Goal: Task Accomplishment & Management: Manage account settings

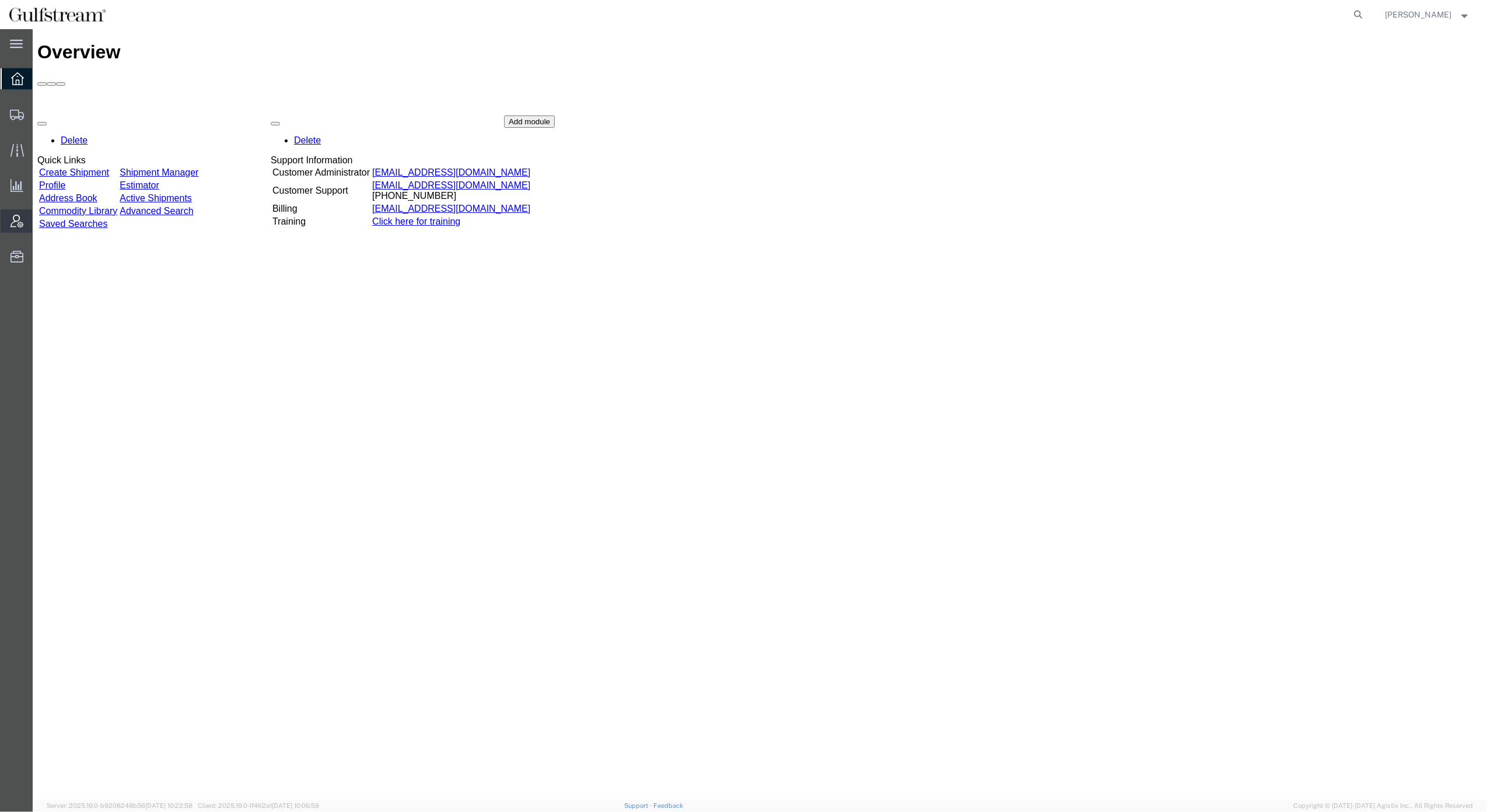
click at [21, 217] on icon at bounding box center [17, 221] width 13 height 13
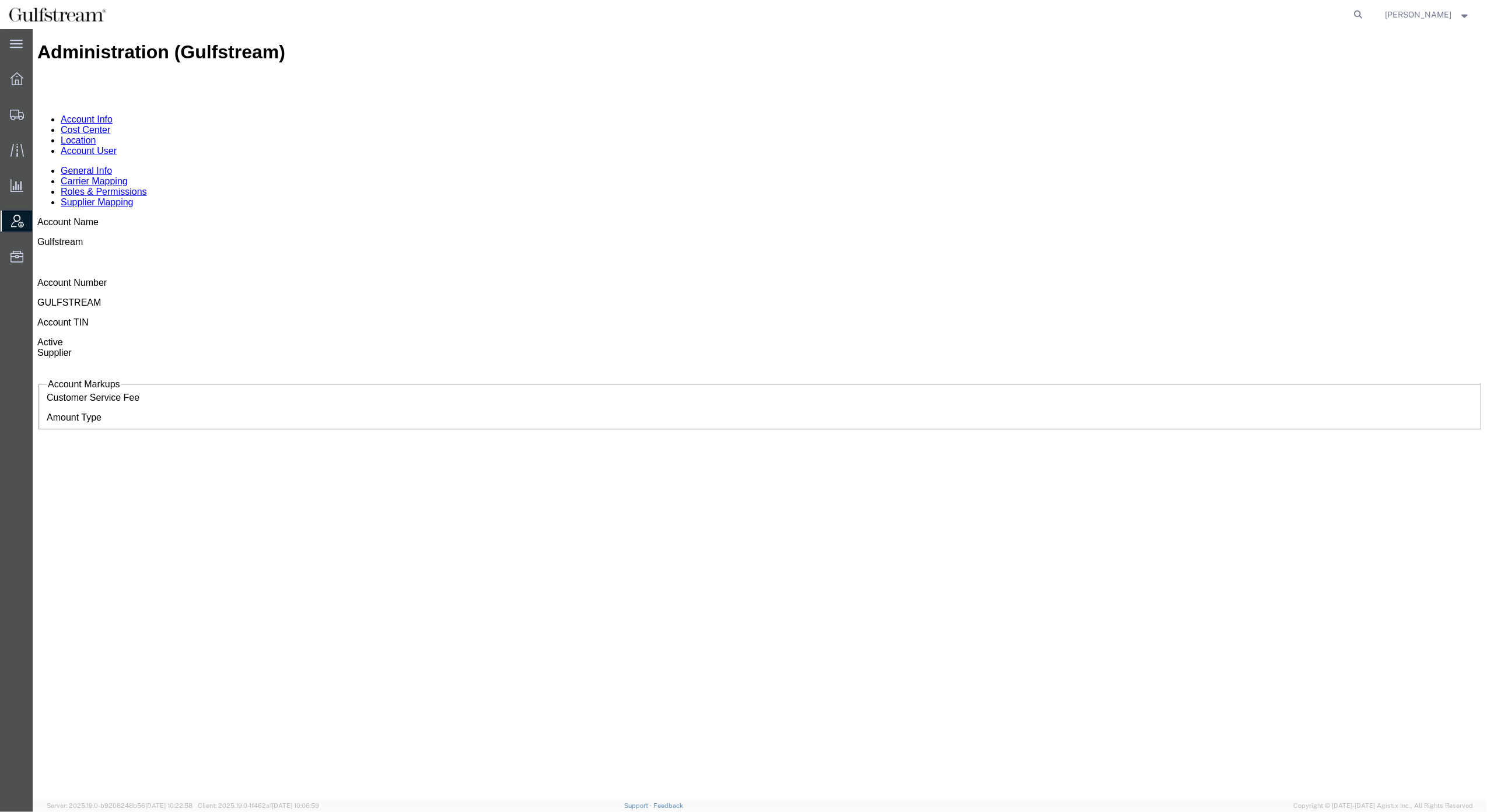
click at [147, 187] on link "Roles & Permissions" at bounding box center [103, 192] width 86 height 10
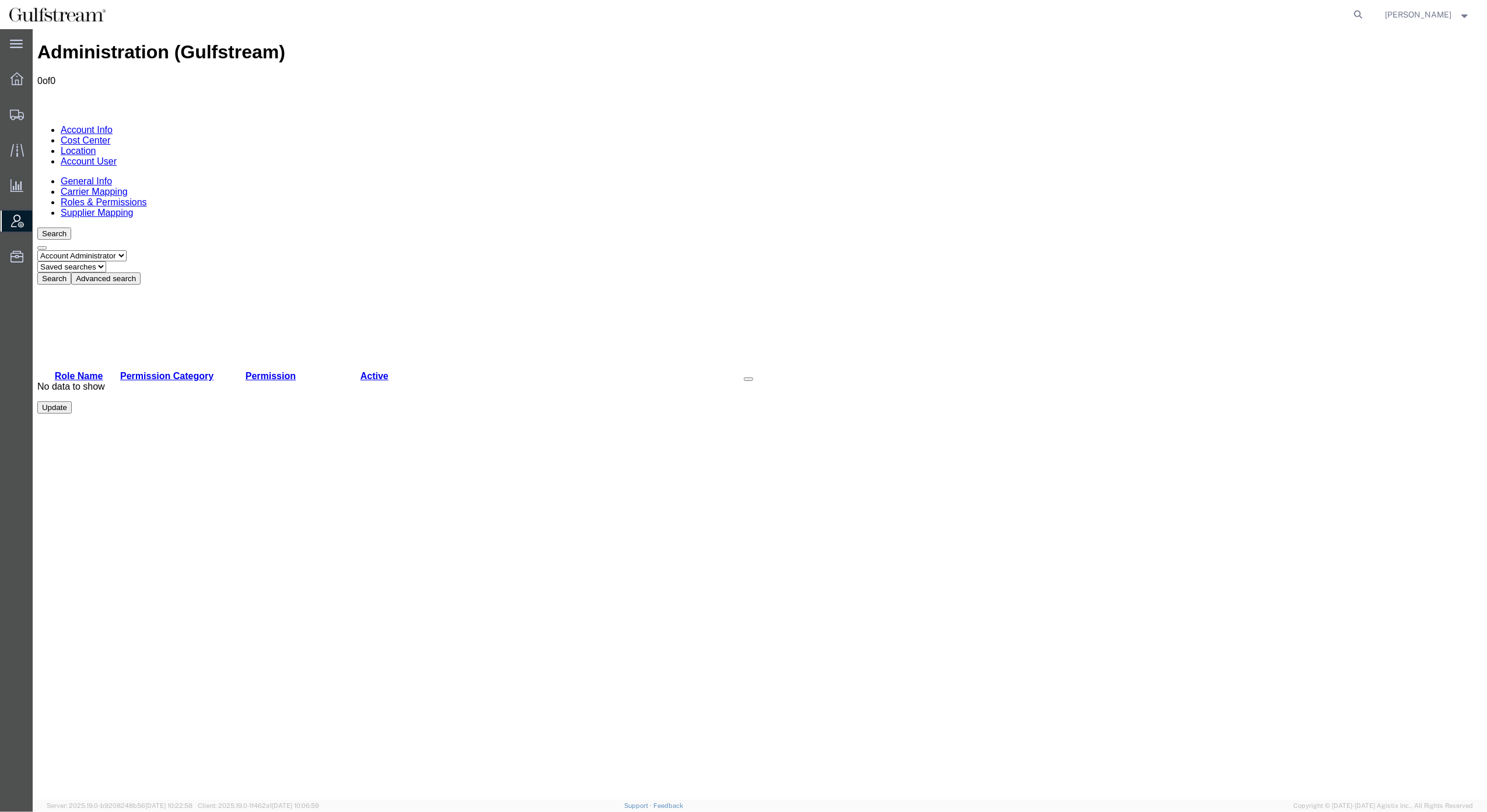
click at [116, 156] on link "Account User" at bounding box center [88, 161] width 56 height 10
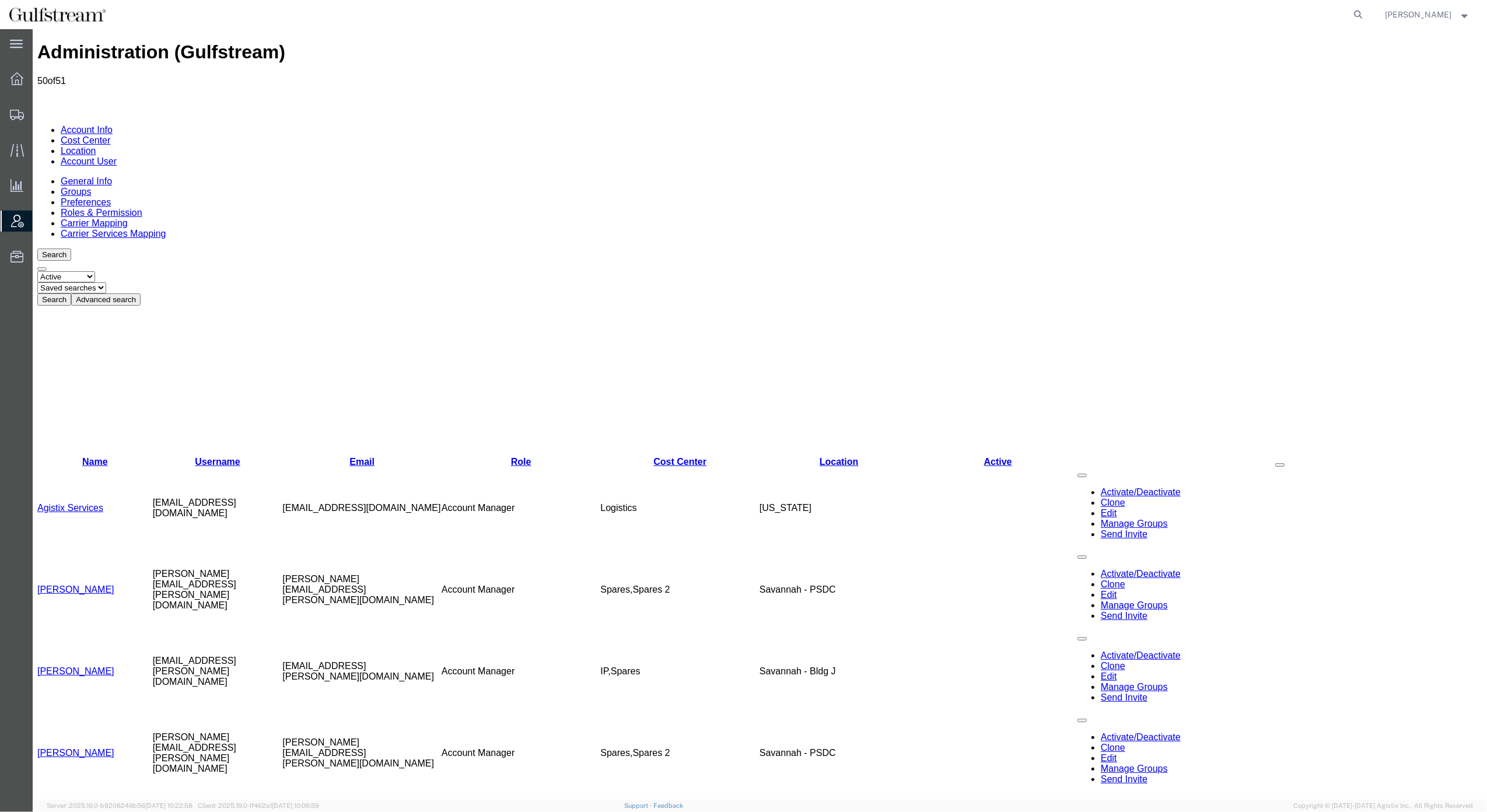
click at [83, 456] on link "Name" at bounding box center [95, 461] width 26 height 10
click at [836, 248] on div "Search Select status Active All Inactive Saved searches Search Advanced search …" at bounding box center [759, 277] width 1444 height 58
click at [724, 248] on div "Search Select status Active All Inactive Saved searches Search Advanced search …" at bounding box center [759, 277] width 1444 height 58
click at [829, 176] on ul "General Info Groups Preferences Roles & Permission Carrier Mapping Carrier Serv…" at bounding box center [759, 207] width 1444 height 63
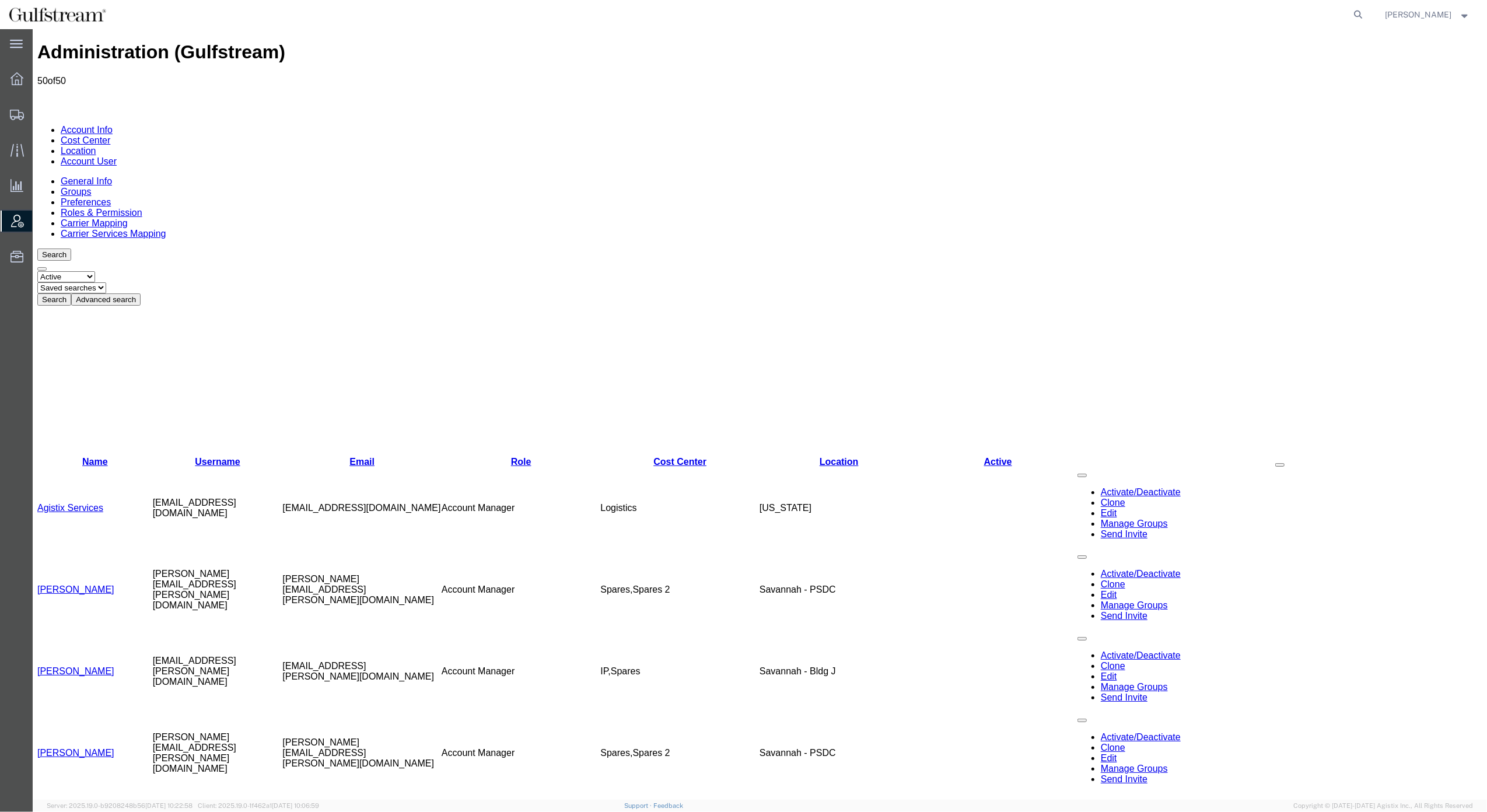
scroll to position [78, 0]
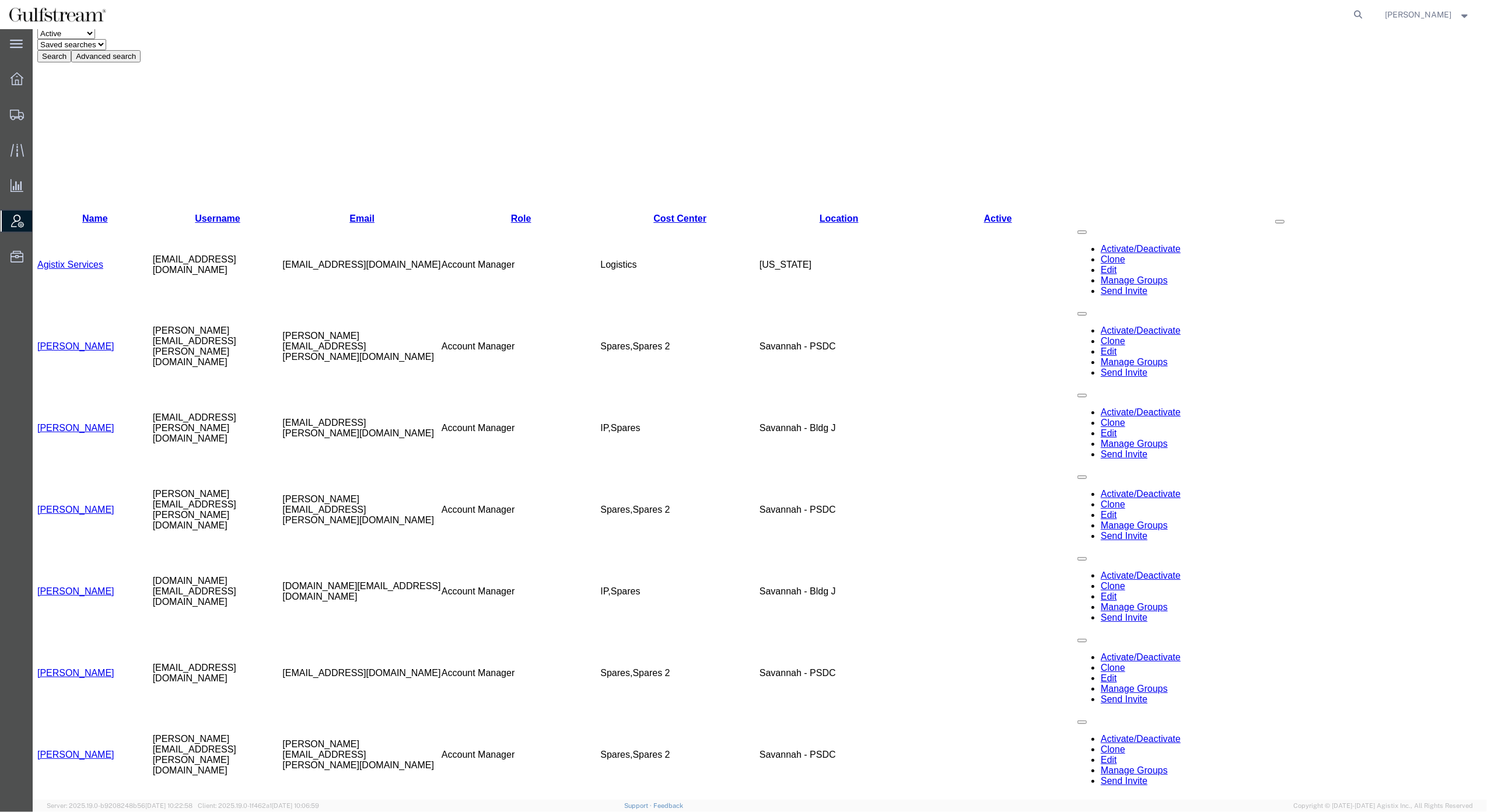
scroll to position [252, 0]
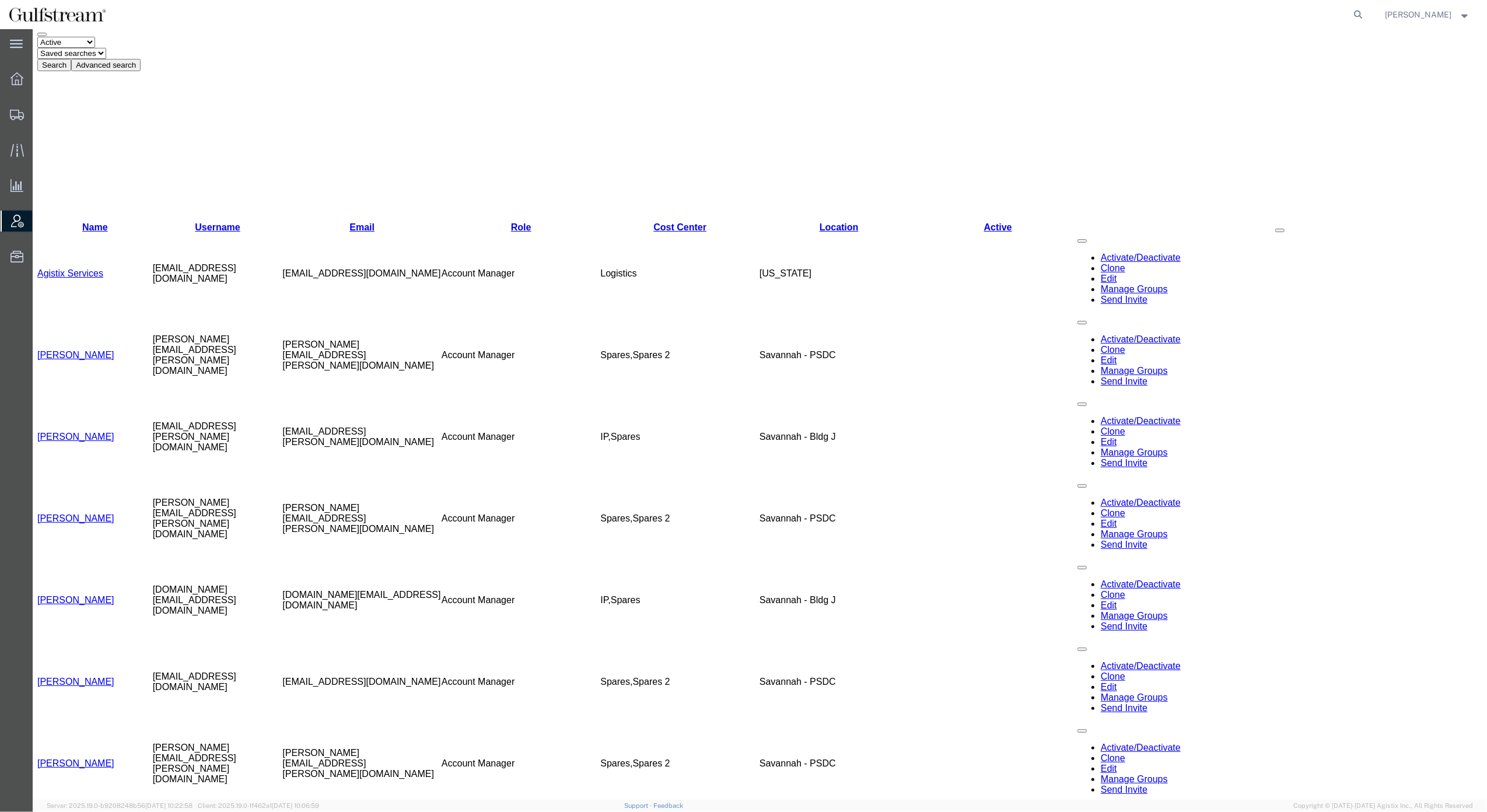
scroll to position [238, 0]
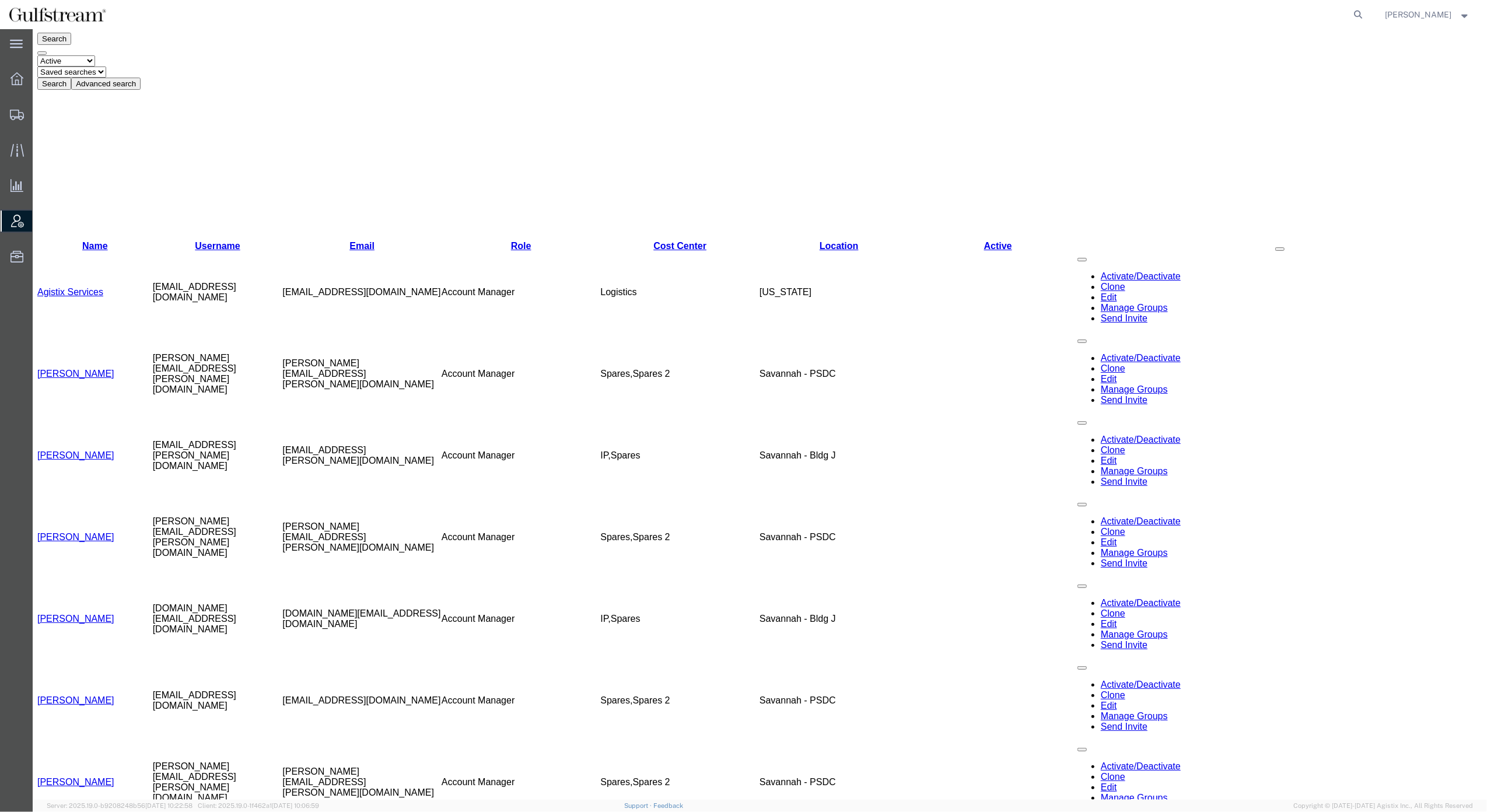
scroll to position [0, 0]
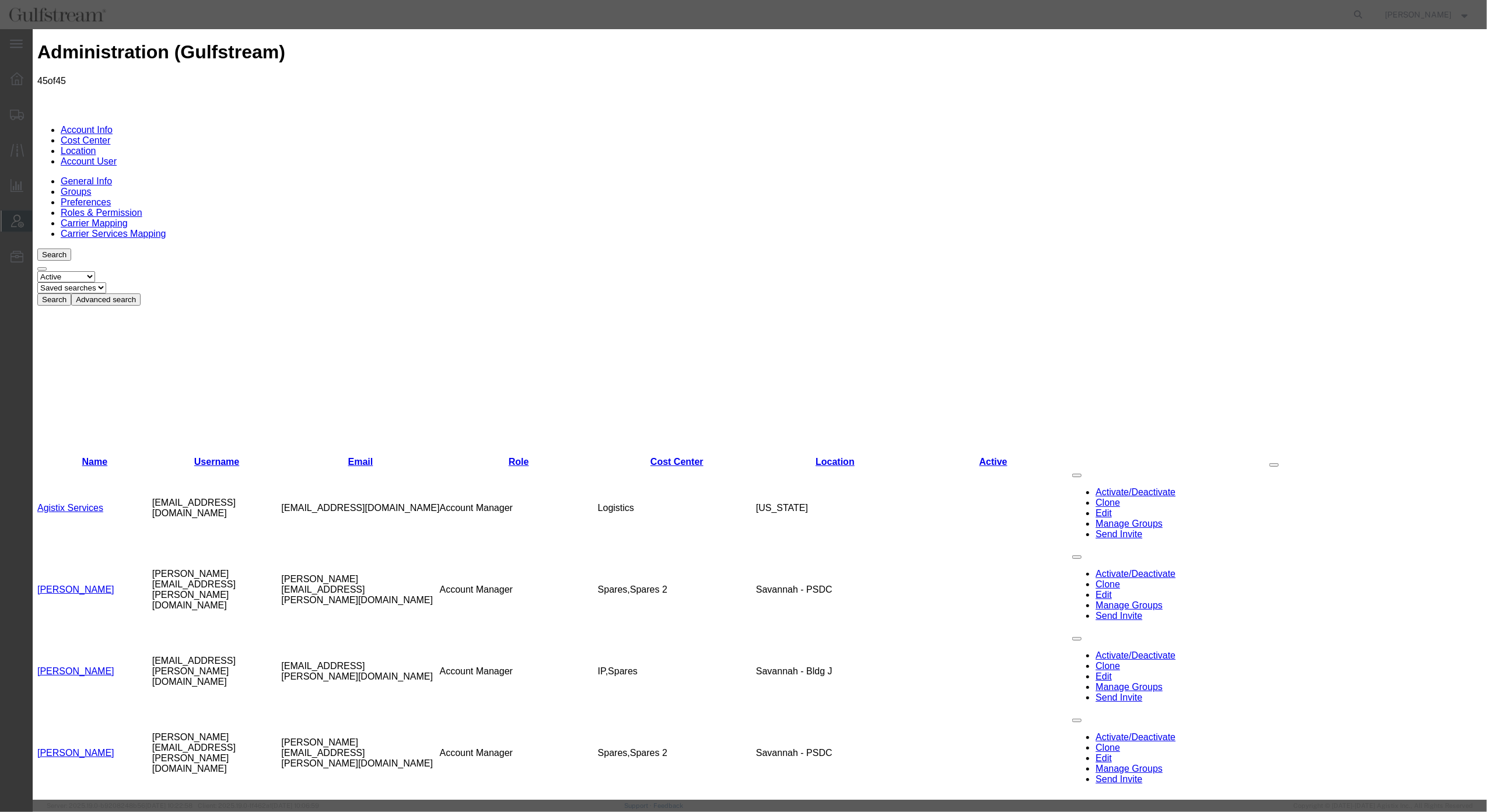
type input "Tyler.Fellone@Gulfstream.com"
type input "Tyler"
type input "Fellone"
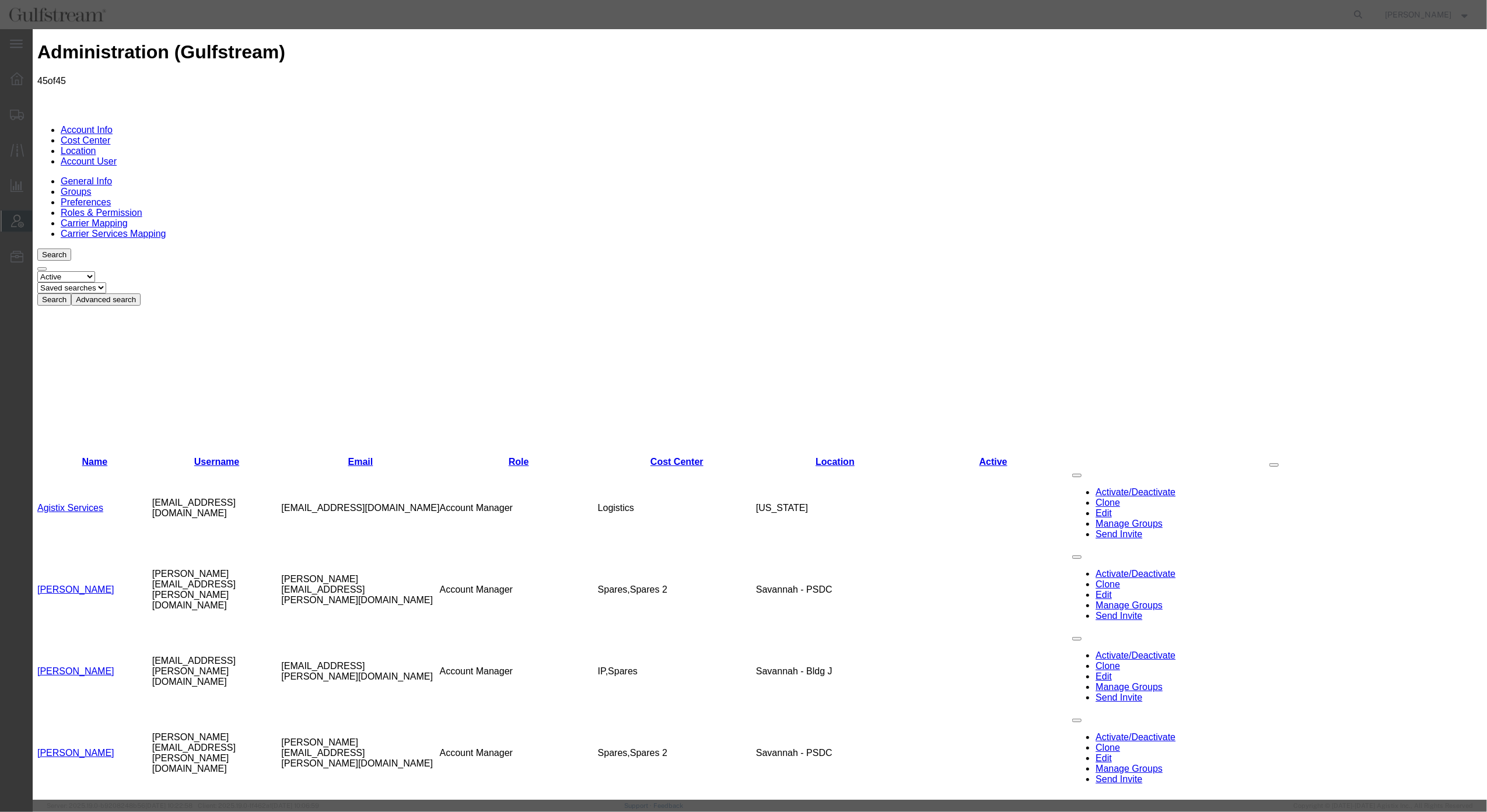
select select "COSTCENTER"
select select "1103"
select select "COSTCENTER"
select select "1118"
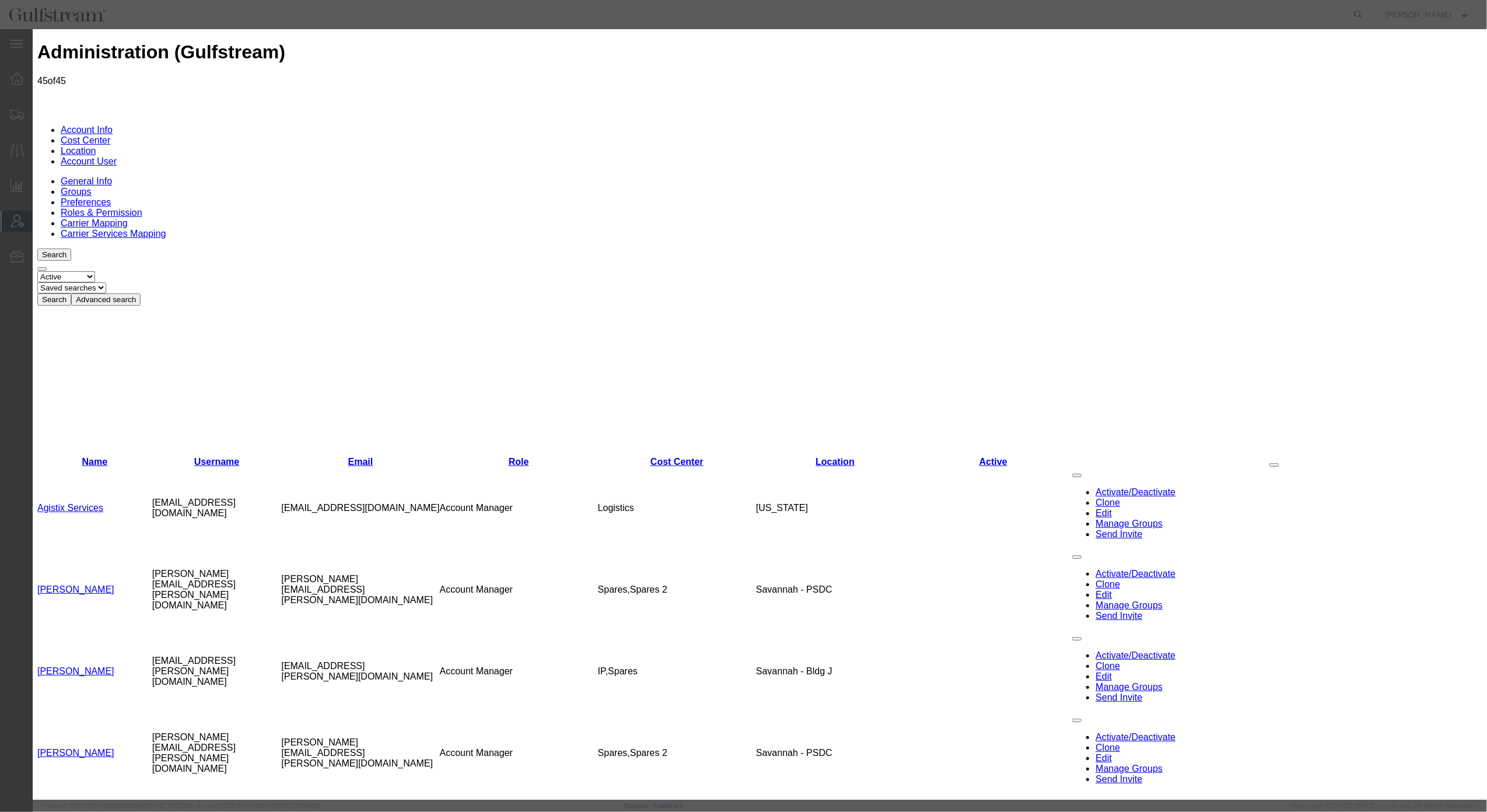
select select "{"locationId":"49096","street1":"555 NORTHPORT PKWY","street2":"","oneLineAddre…"
type input "555 NORTHPORT PKWY"
type input "Port Wentworth"
type input "31407"
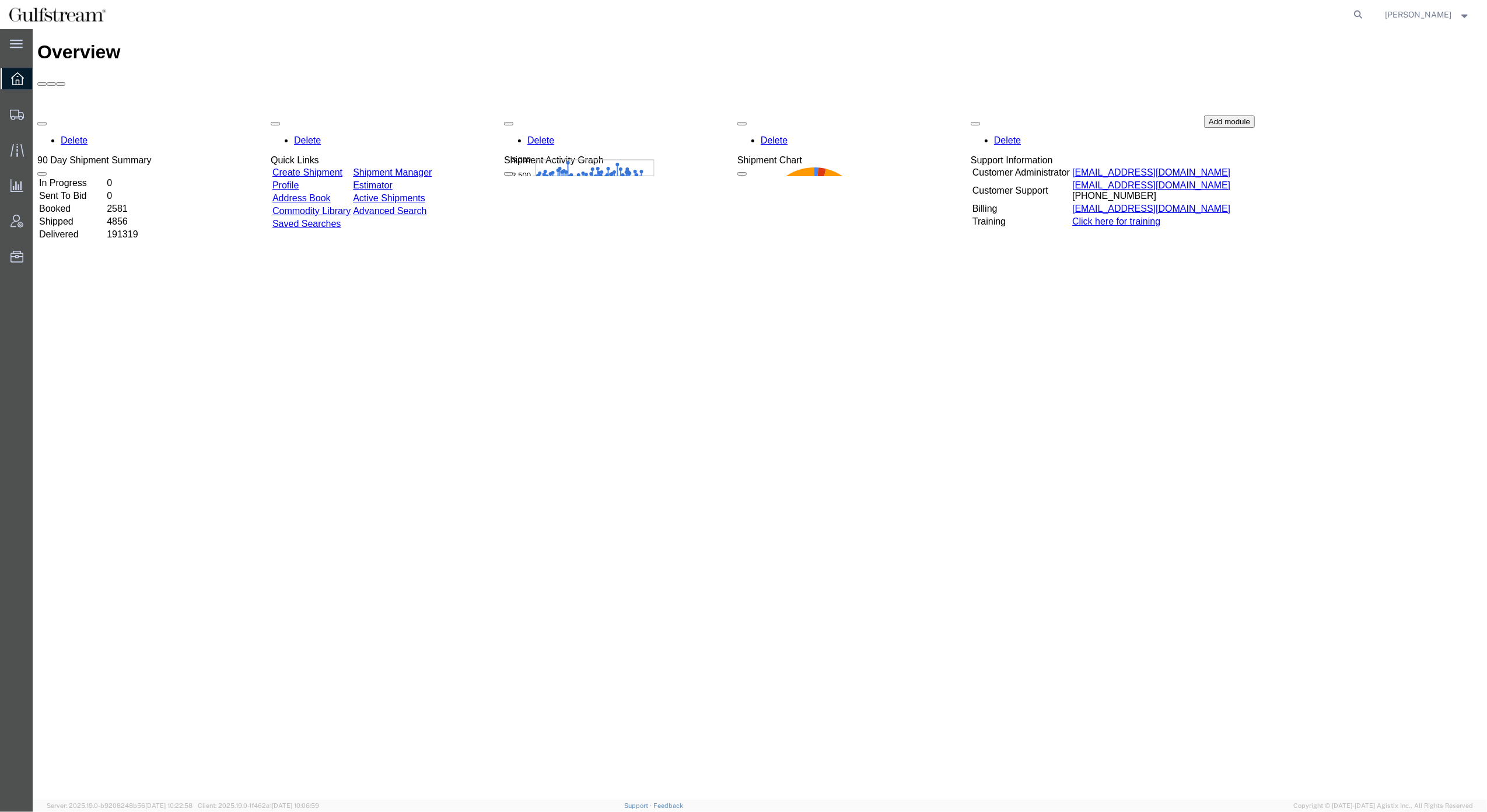
click at [1465, 12] on strong "button" at bounding box center [1465, 14] width 11 height 4
click at [1432, 38] on link "Profile" at bounding box center [1427, 43] width 102 height 20
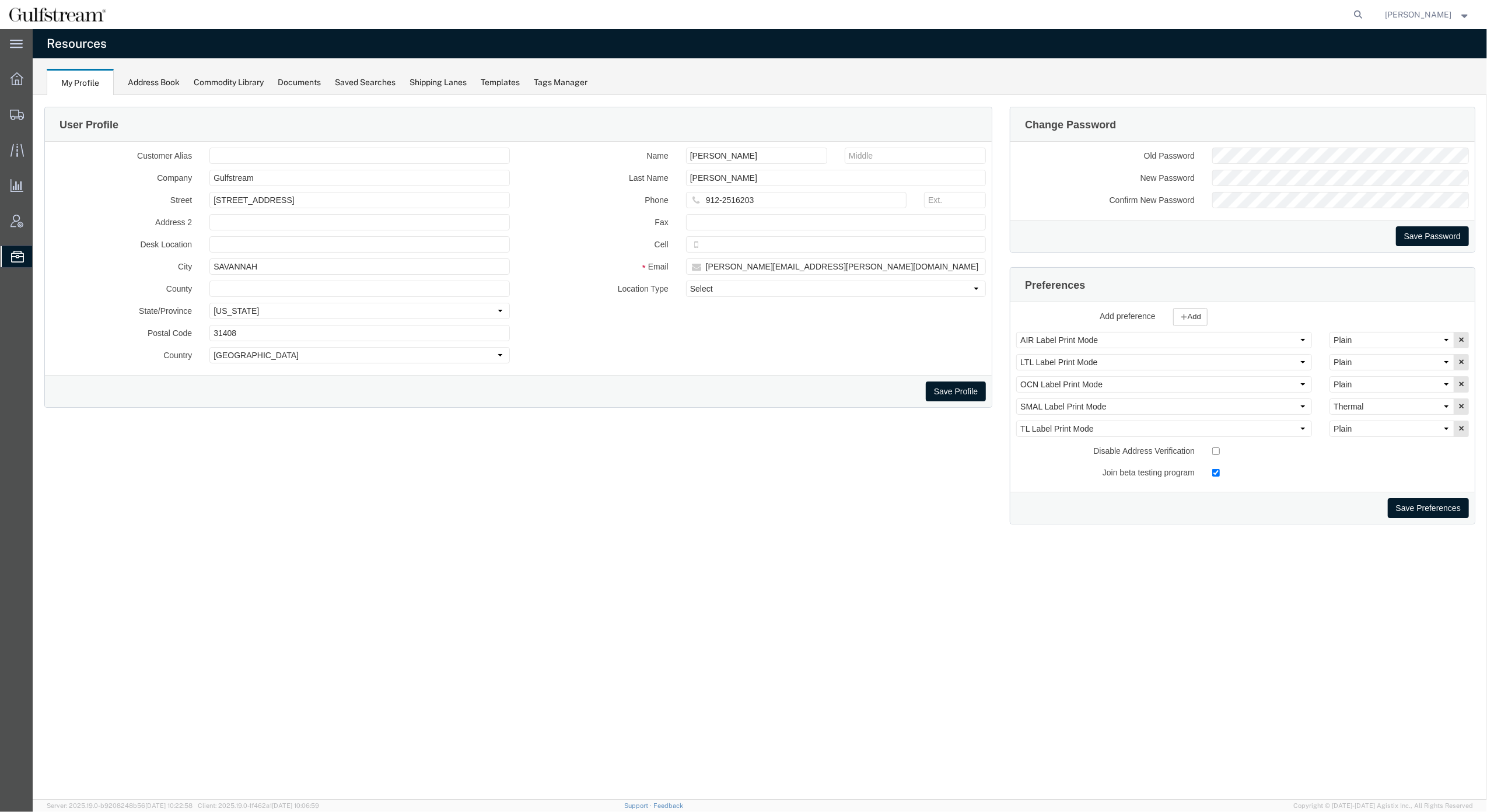
click at [1465, 12] on strong "button" at bounding box center [1465, 14] width 11 height 4
click at [1428, 79] on link "Logout" at bounding box center [1427, 82] width 102 height 20
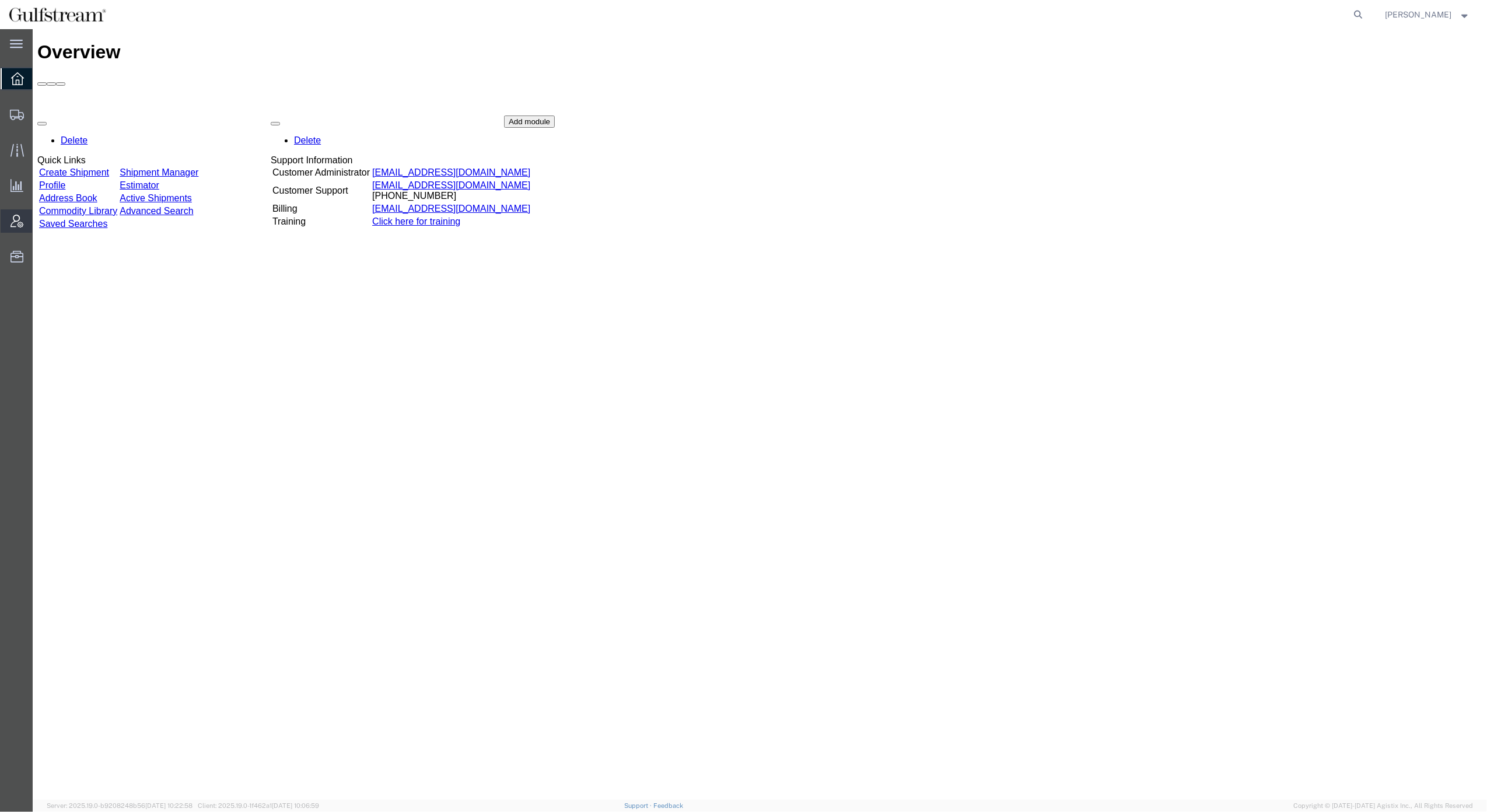
click at [40, 221] on span "Account Admin" at bounding box center [36, 221] width 8 height 23
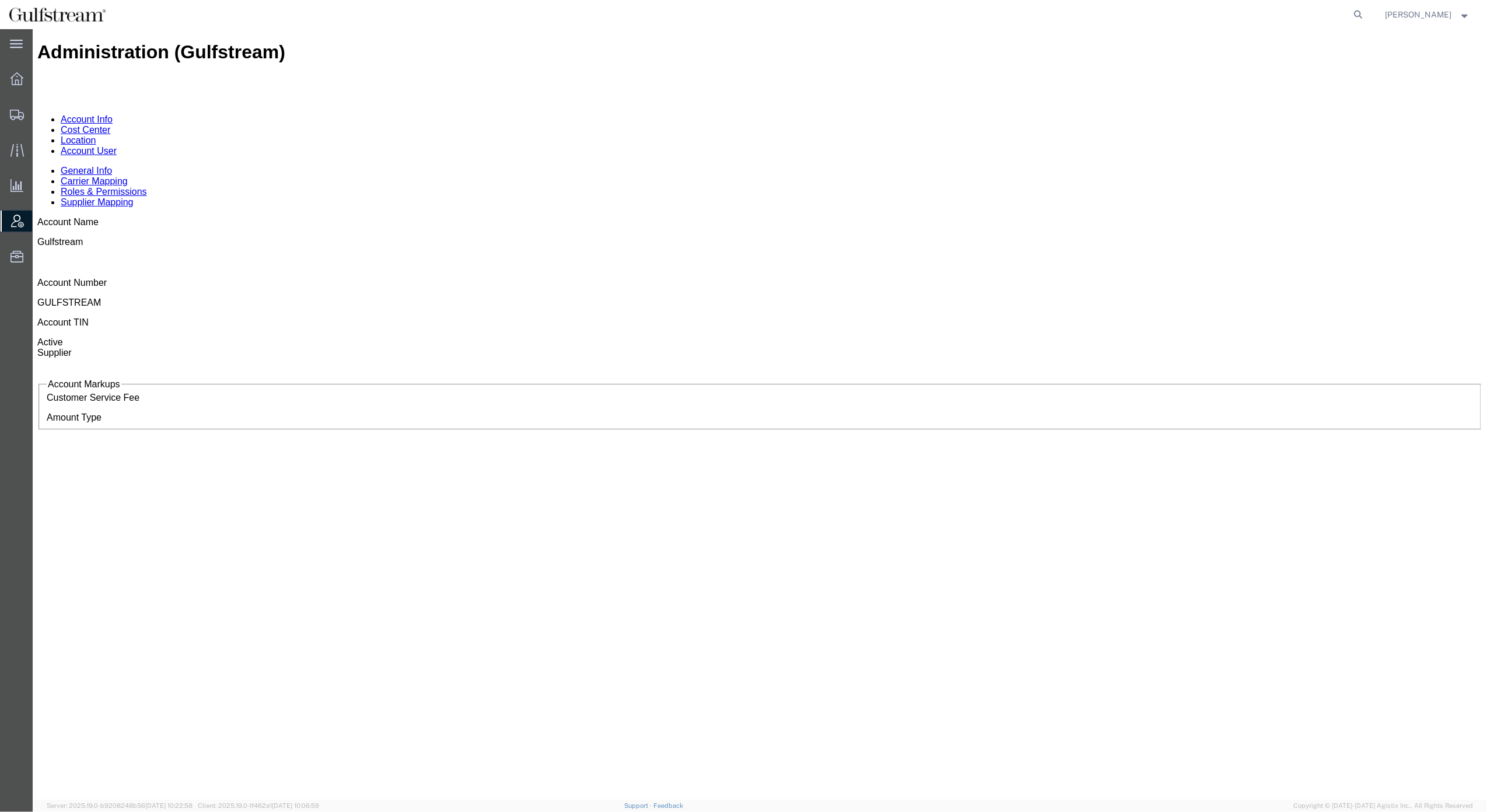
drag, startPoint x: 241, startPoint y: 99, endPoint x: 248, endPoint y: 112, distance: 14.8
click at [147, 187] on link "Roles & Permissions" at bounding box center [103, 192] width 86 height 10
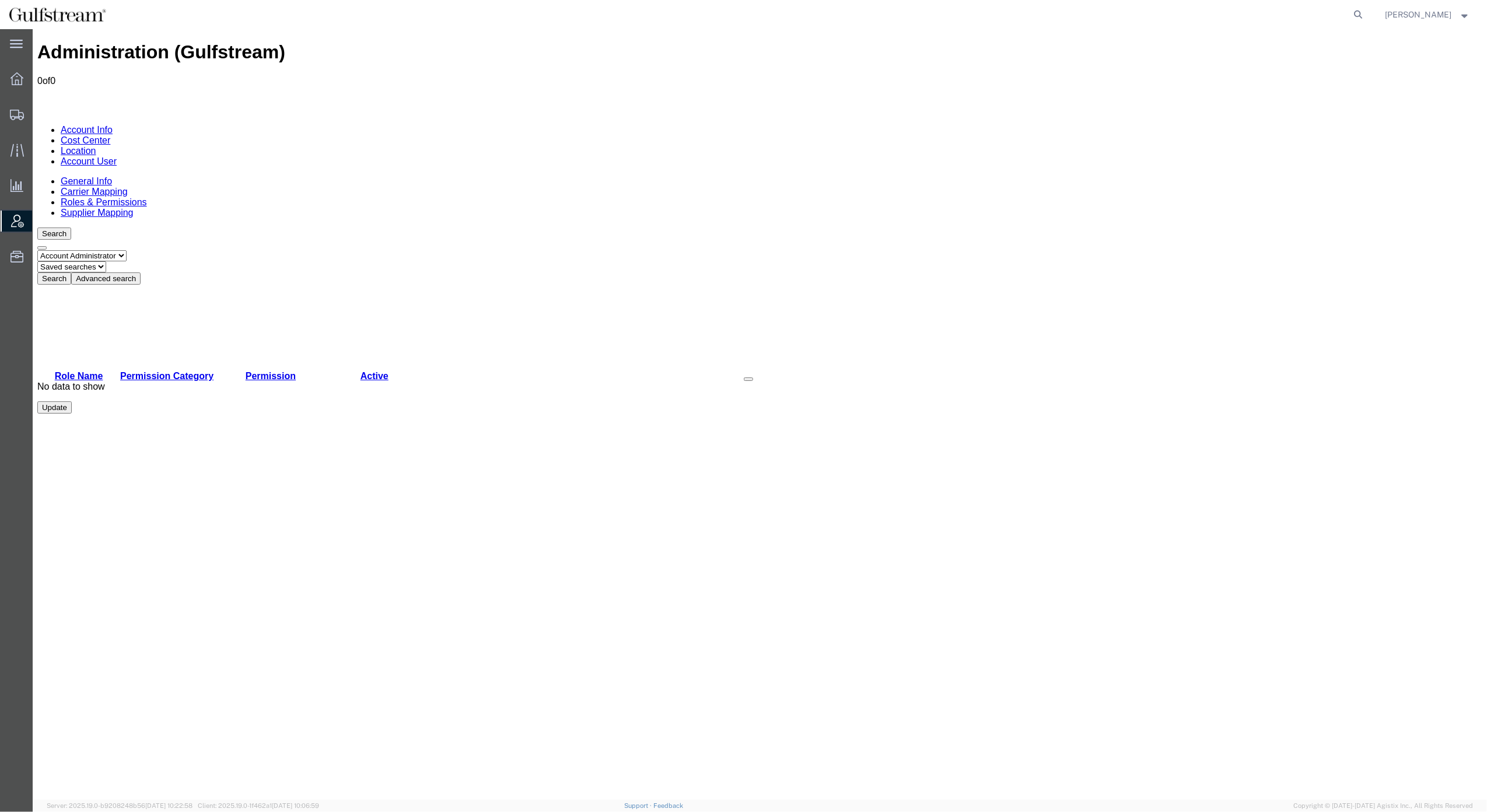
click at [116, 156] on link "Account User" at bounding box center [88, 161] width 56 height 10
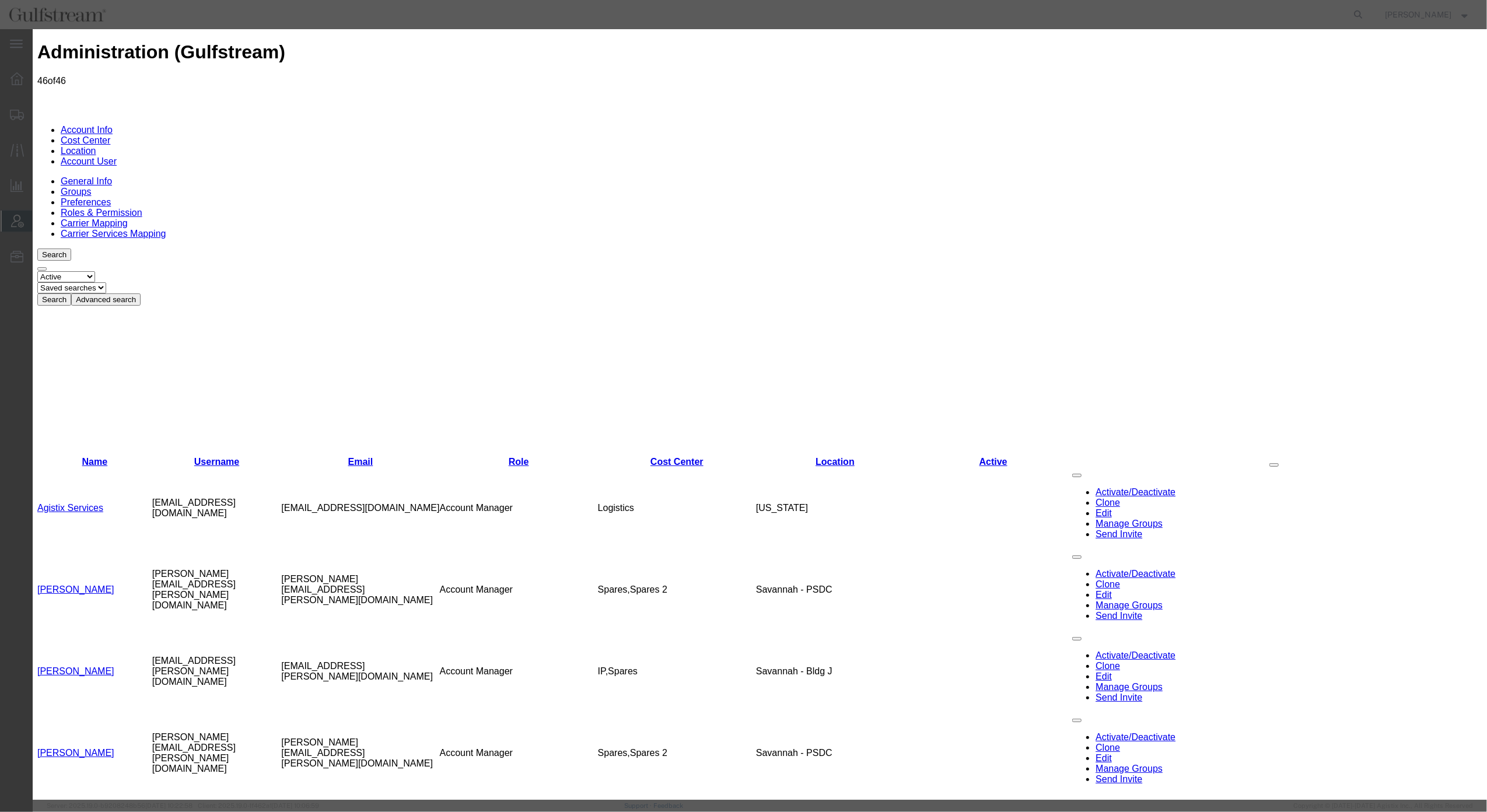
type input "mark.cioccari"
type input "Mark"
type input "mark.cioccari@gulfstream.com"
type input "Cioccari"
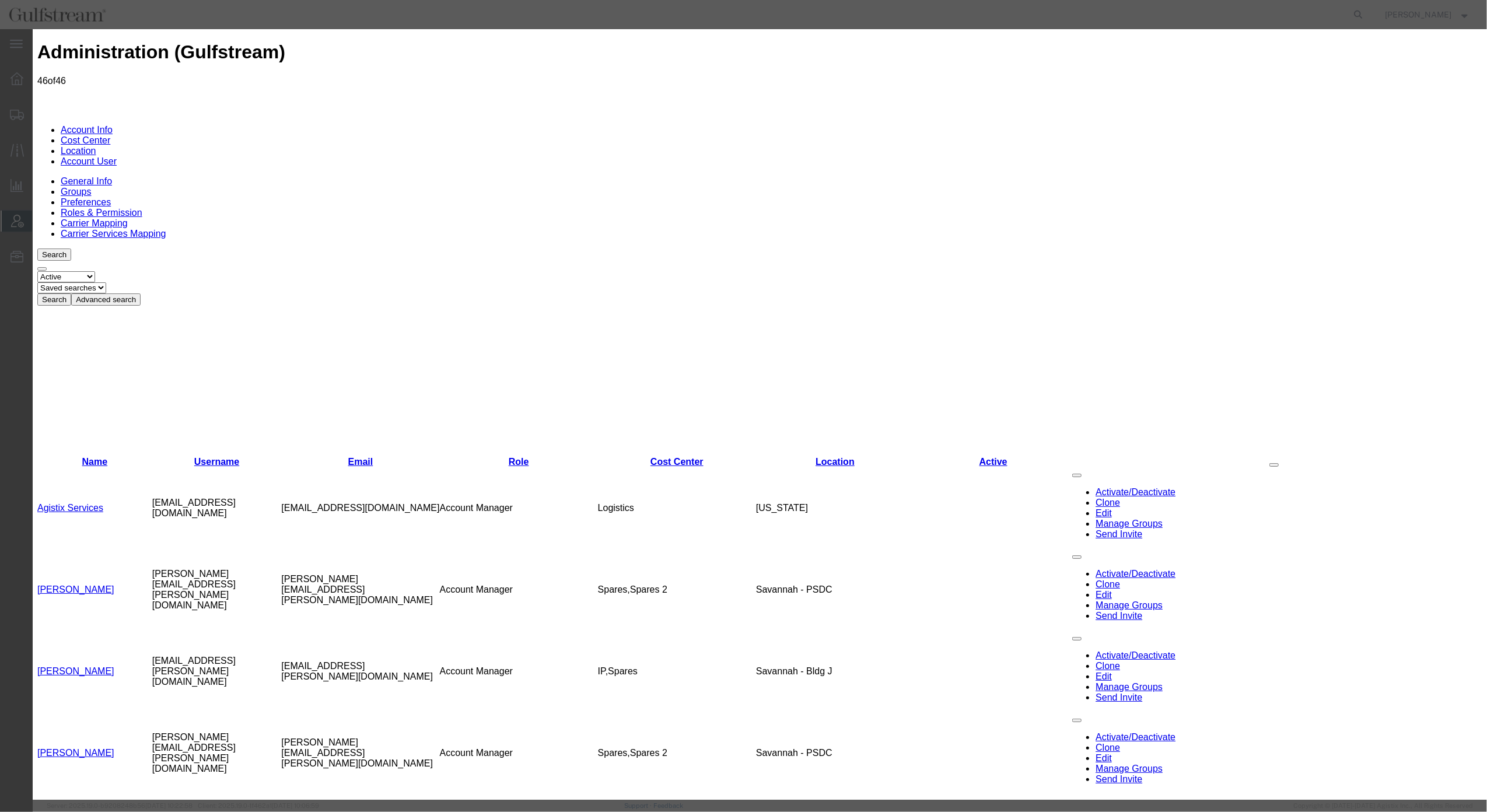
select select "COSTCENTER"
select select "1103"
select select "COSTCENTER"
select select "1118"
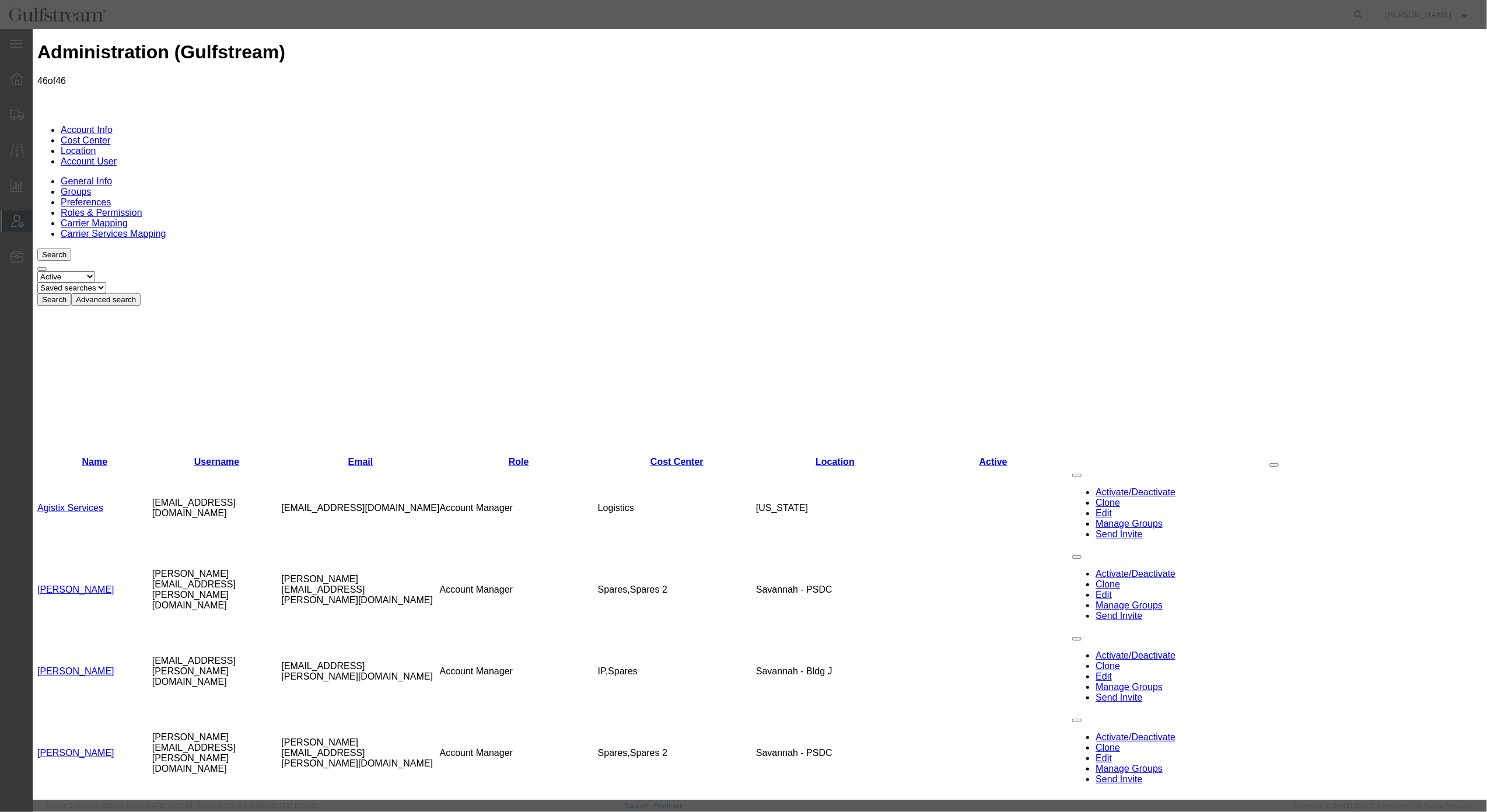
scroll to position [896, 0]
select select "{"locationId":"49096","street1":"555 NORTHPORT PKWY","street2":"","oneLineAddre…"
type input "[STREET_ADDRESS]"
type input "[GEOGRAPHIC_DATA]"
type input "31407"
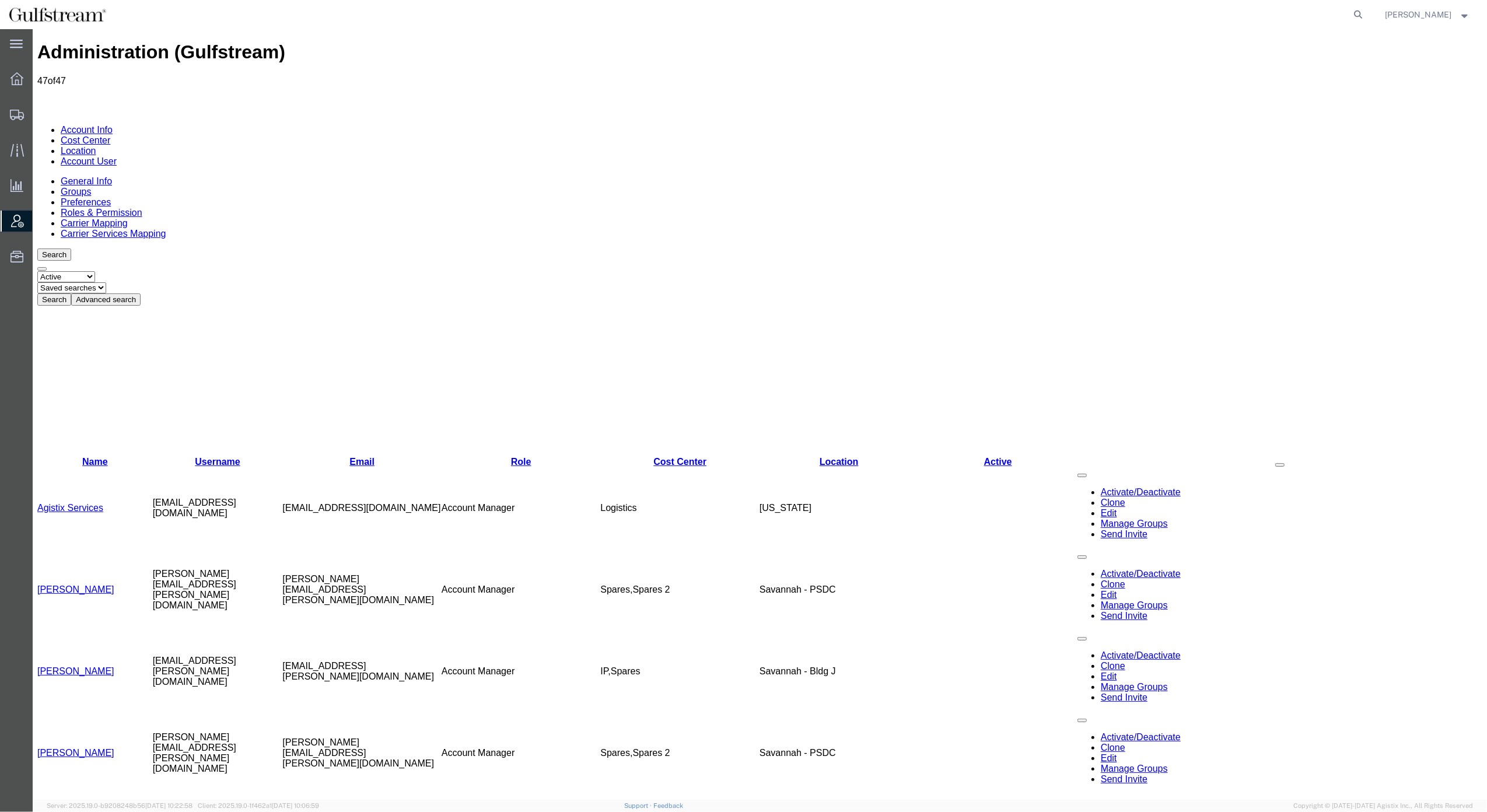
scroll to position [78, 0]
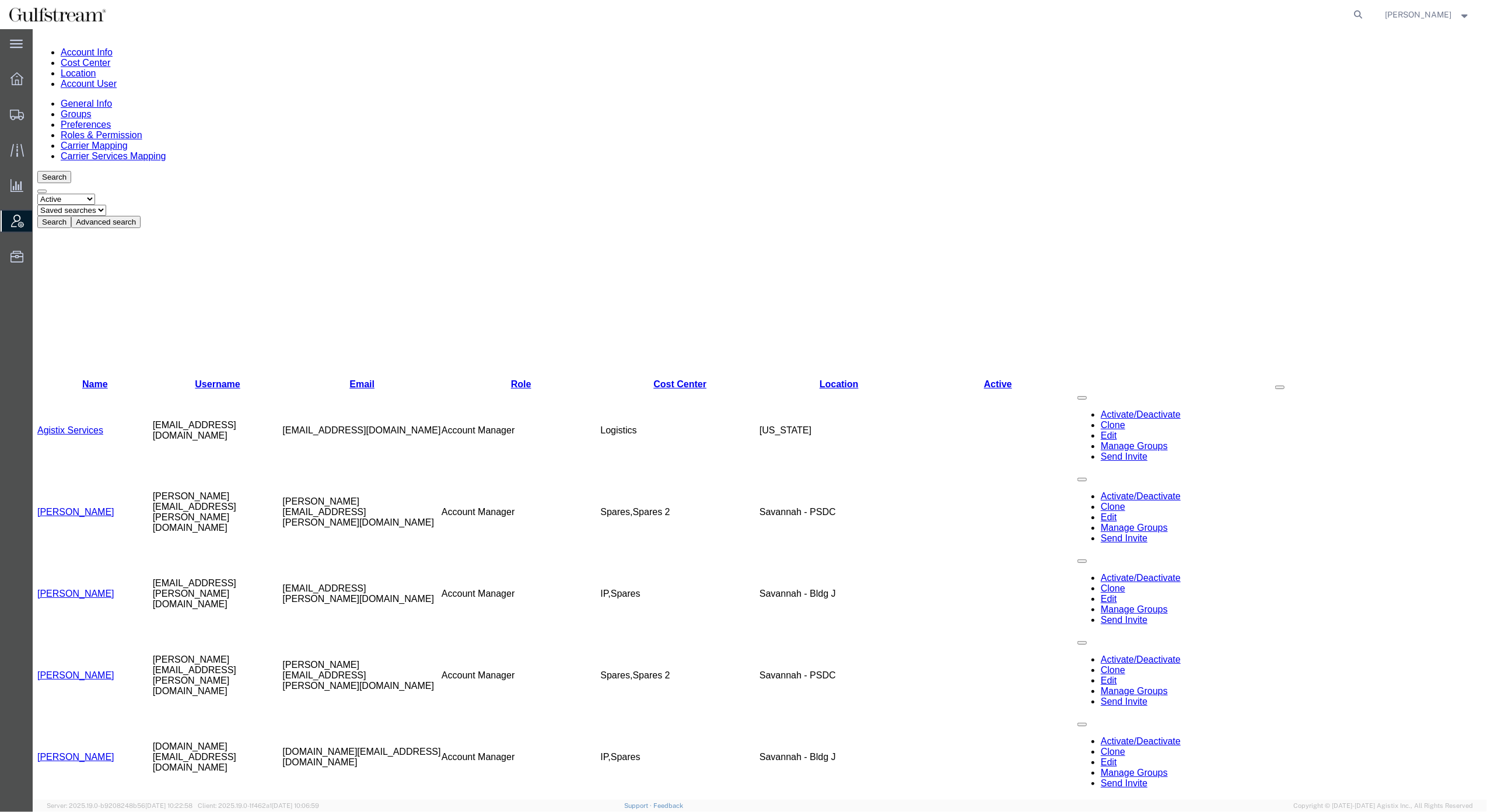
drag, startPoint x: 73, startPoint y: 644, endPoint x: 89, endPoint y: 643, distance: 16.0
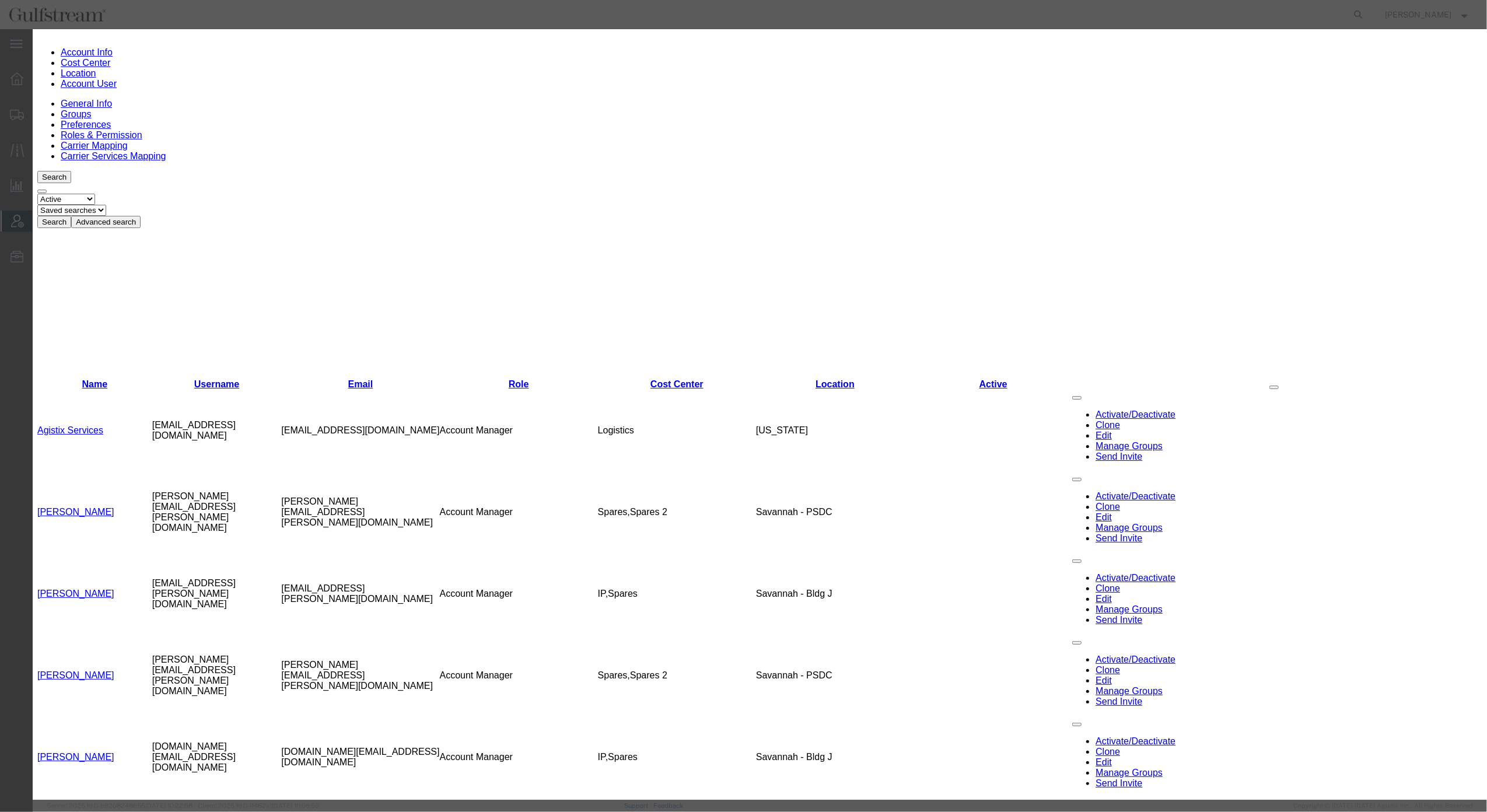
select select "COSTCENTER"
select select "1103"
select select "COSTCENTER"
select select "1118"
drag, startPoint x: 896, startPoint y: 384, endPoint x: 873, endPoint y: 379, distance: 23.5
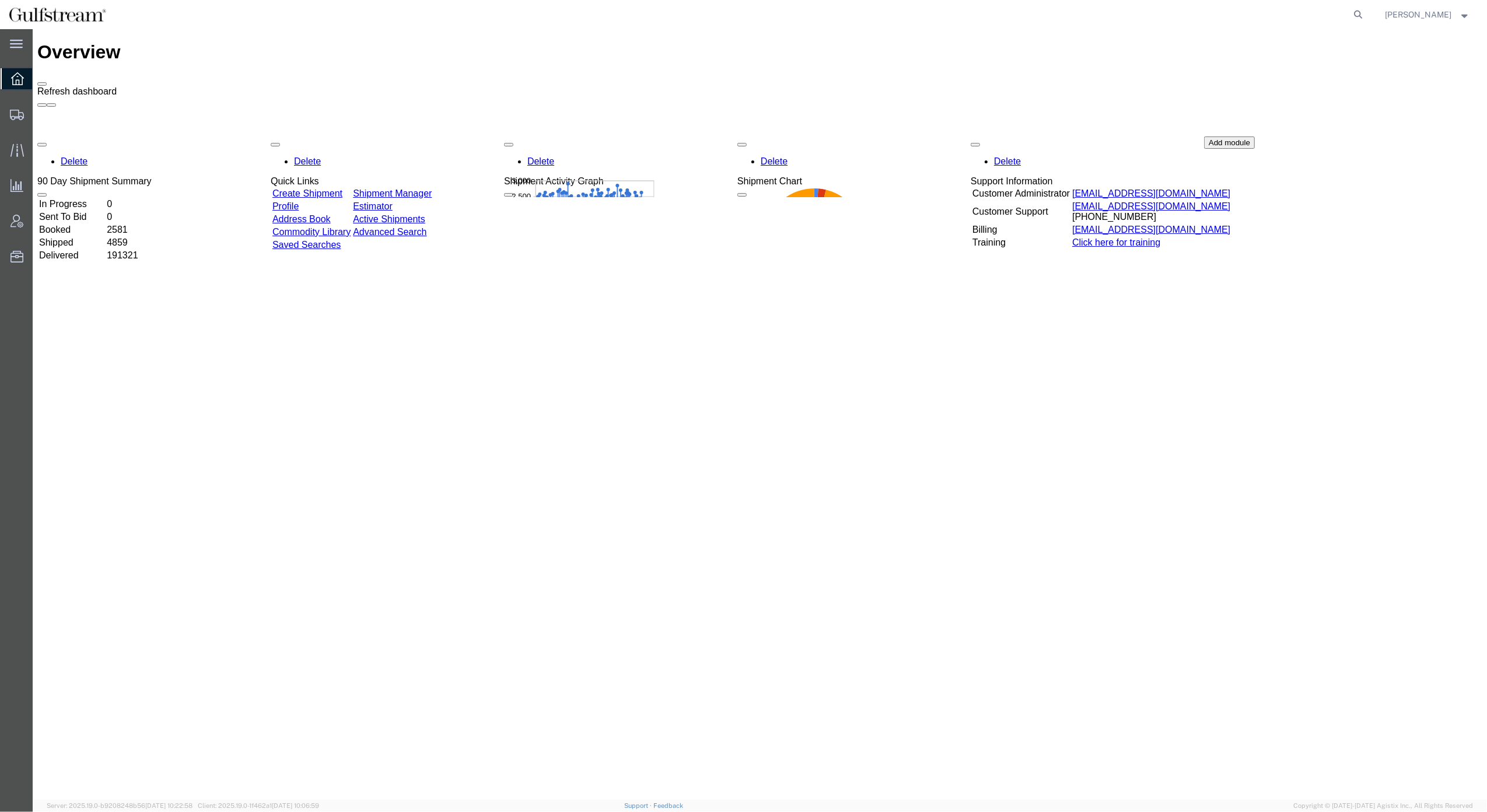
drag, startPoint x: 1374, startPoint y: 15, endPoint x: 1461, endPoint y: 15, distance: 87.0
click at [1461, 15] on strong "button" at bounding box center [1465, 14] width 11 height 4
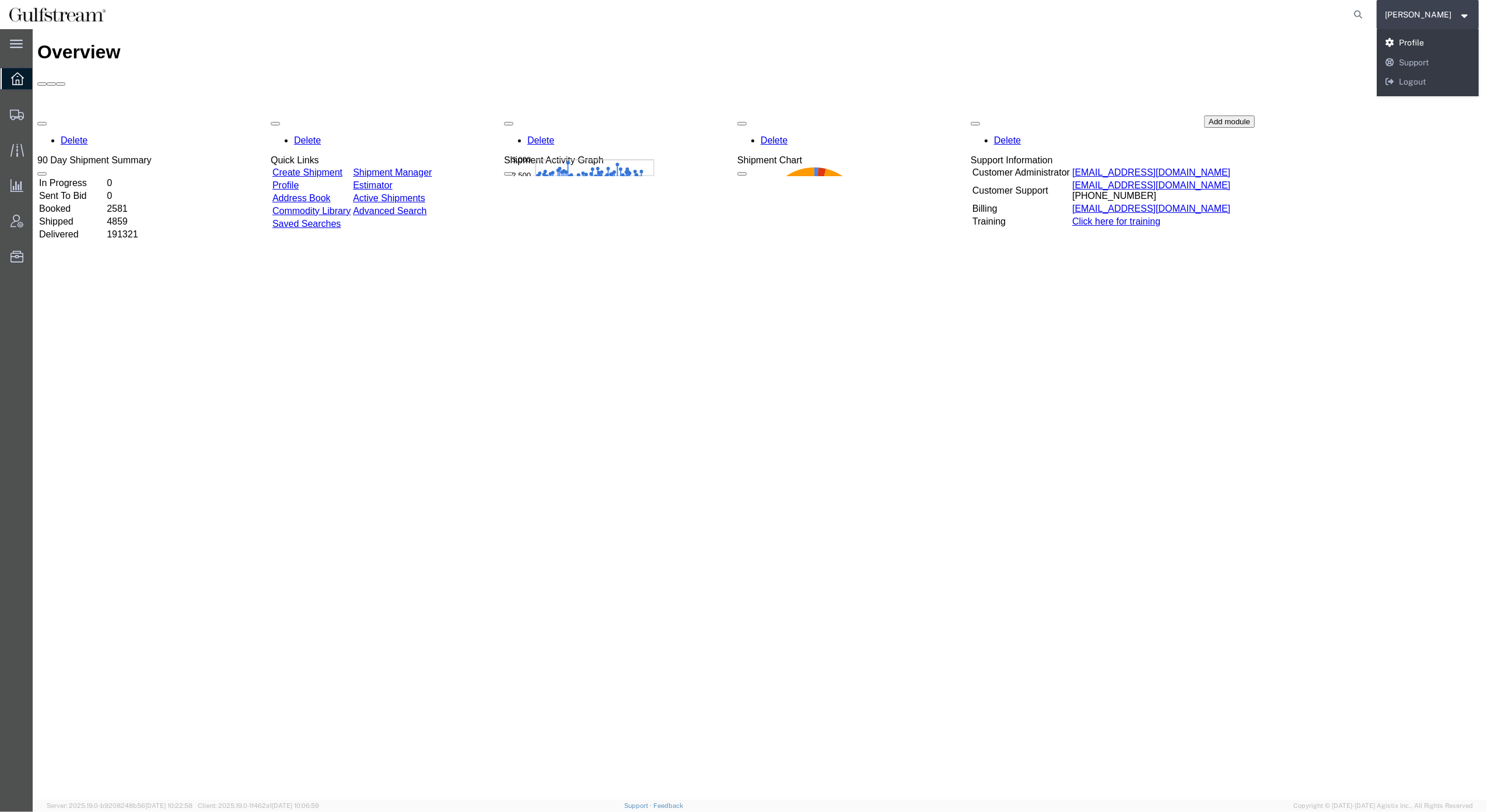
click at [1430, 42] on link "Profile" at bounding box center [1427, 43] width 102 height 20
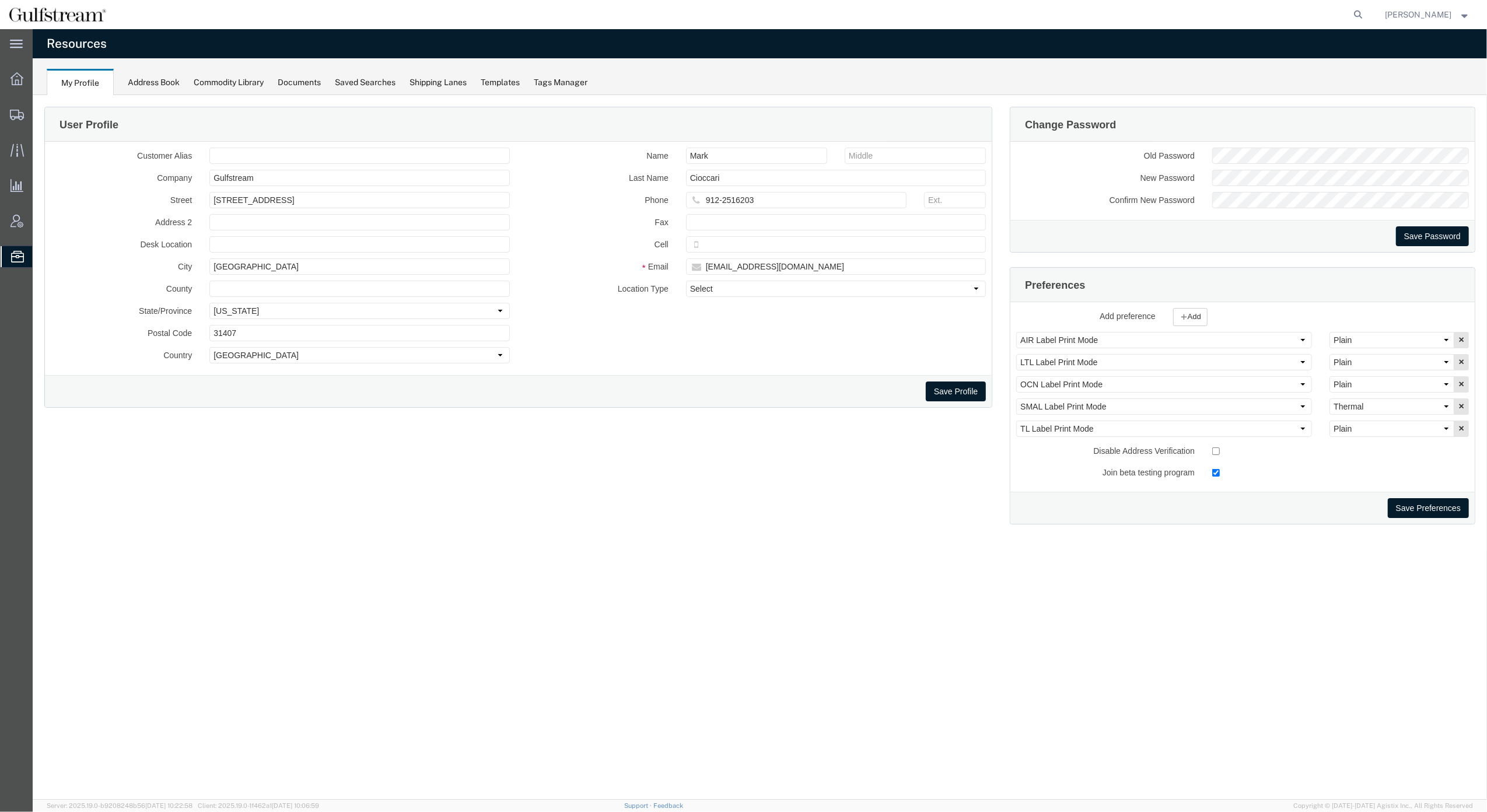
click at [1463, 17] on span "Mark Cioccari" at bounding box center [1428, 14] width 85 height 13
click at [1432, 78] on link "Logout" at bounding box center [1427, 82] width 102 height 20
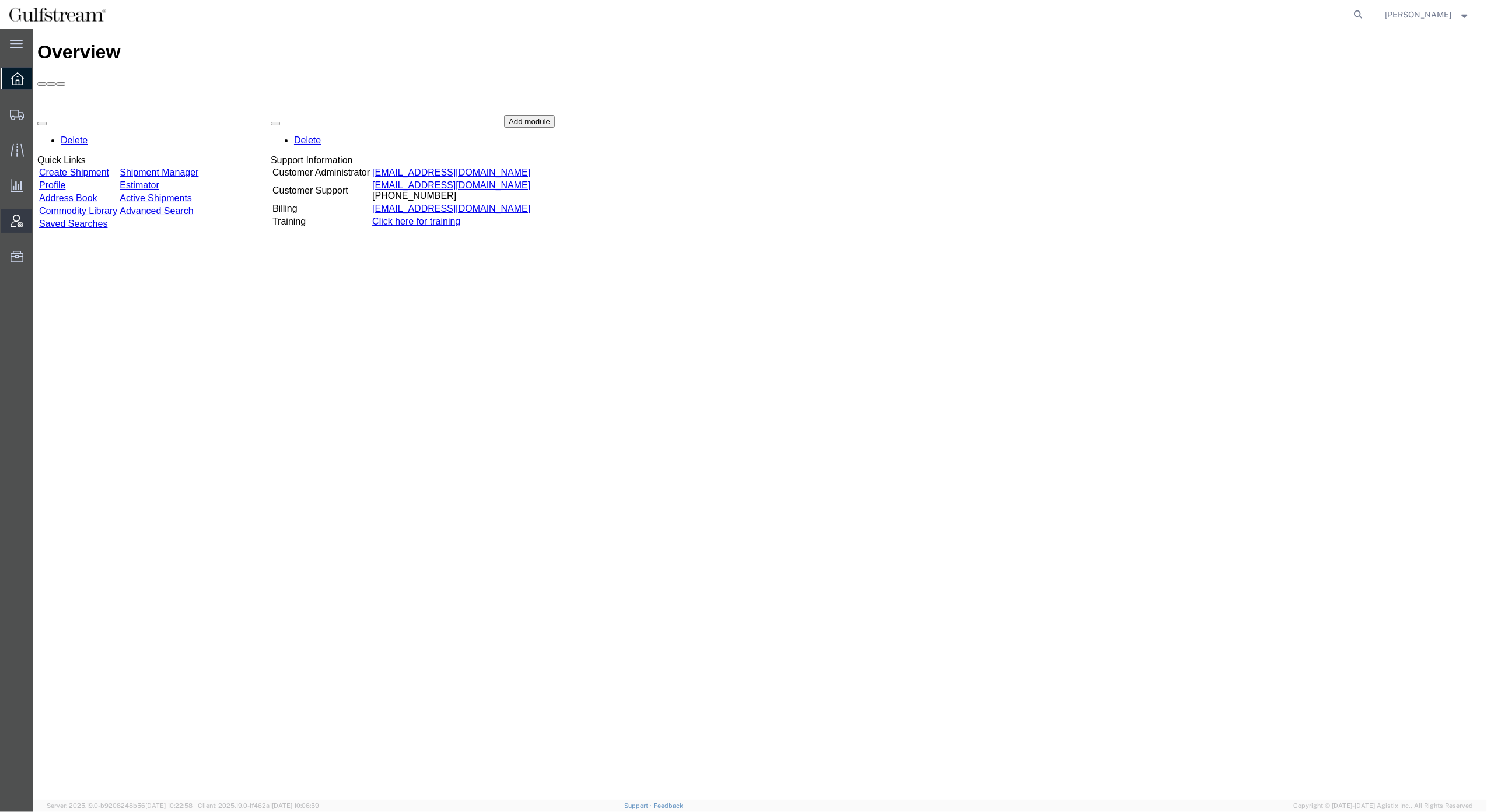
click at [40, 214] on span "Account Admin" at bounding box center [36, 221] width 8 height 23
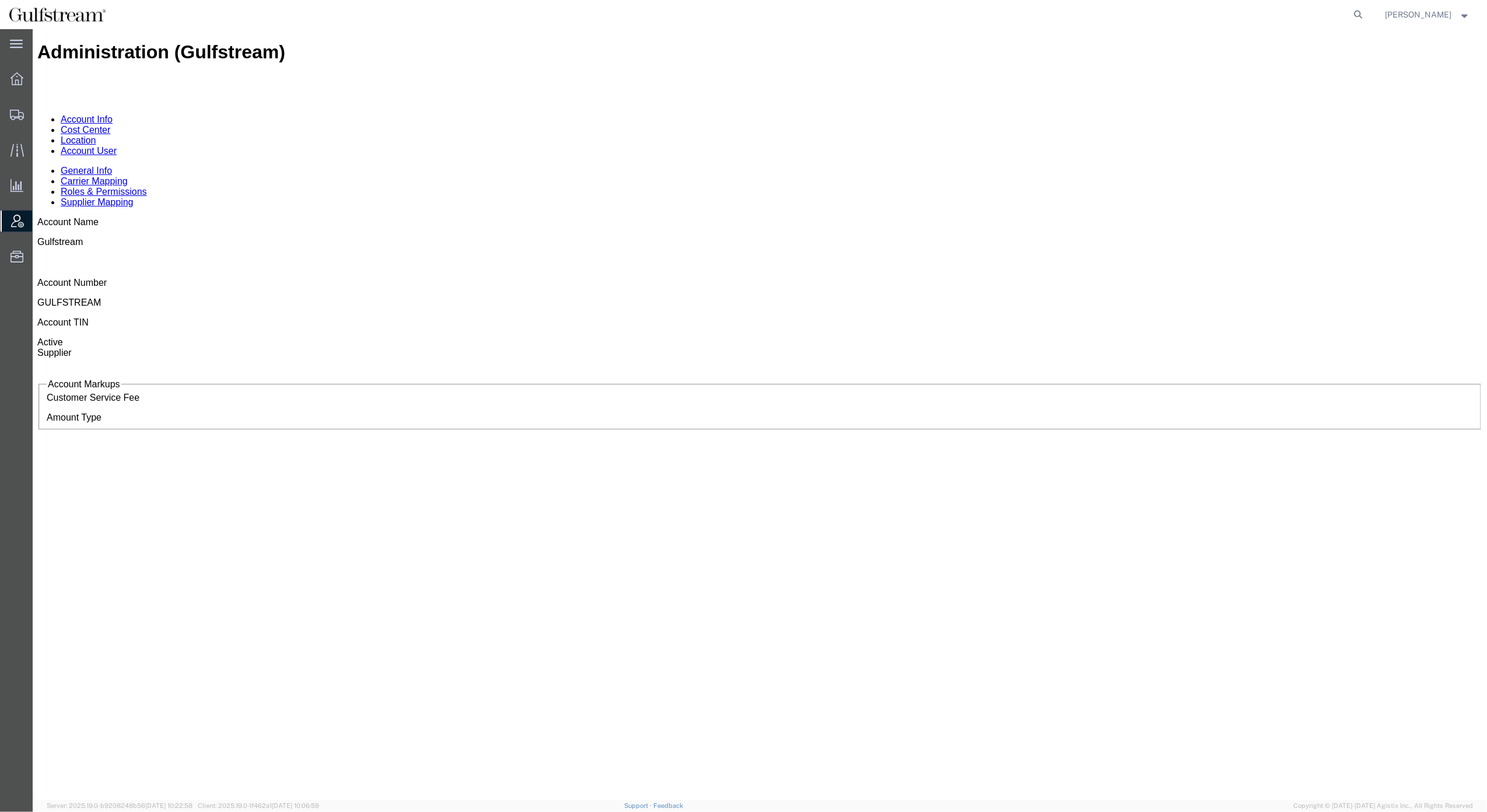
click at [116, 146] on link "Account User" at bounding box center [88, 151] width 56 height 10
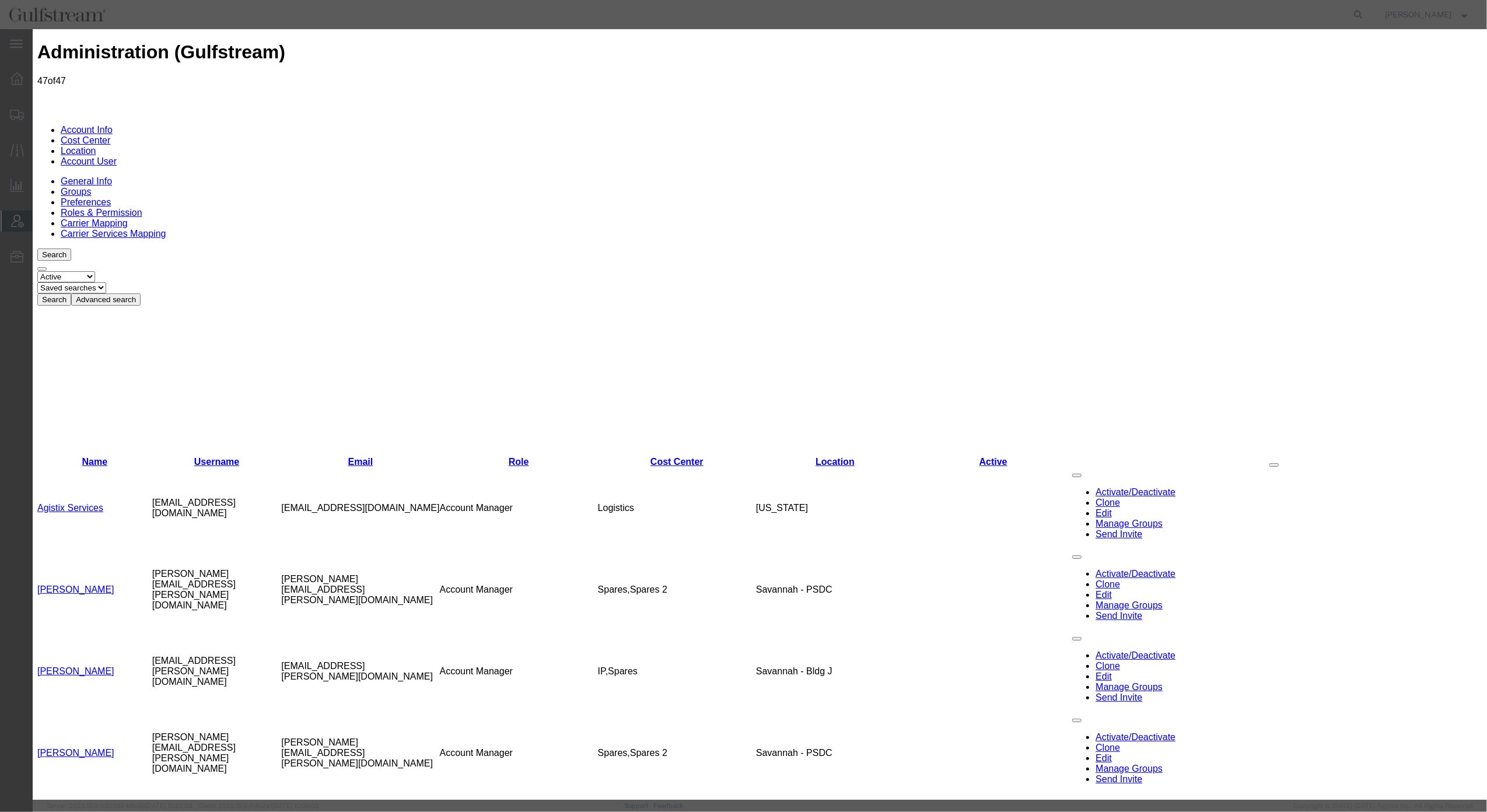
type input "cameron.piepenburg@gulfstream.com"
type input "Cameron"
type input "Piepenburg"
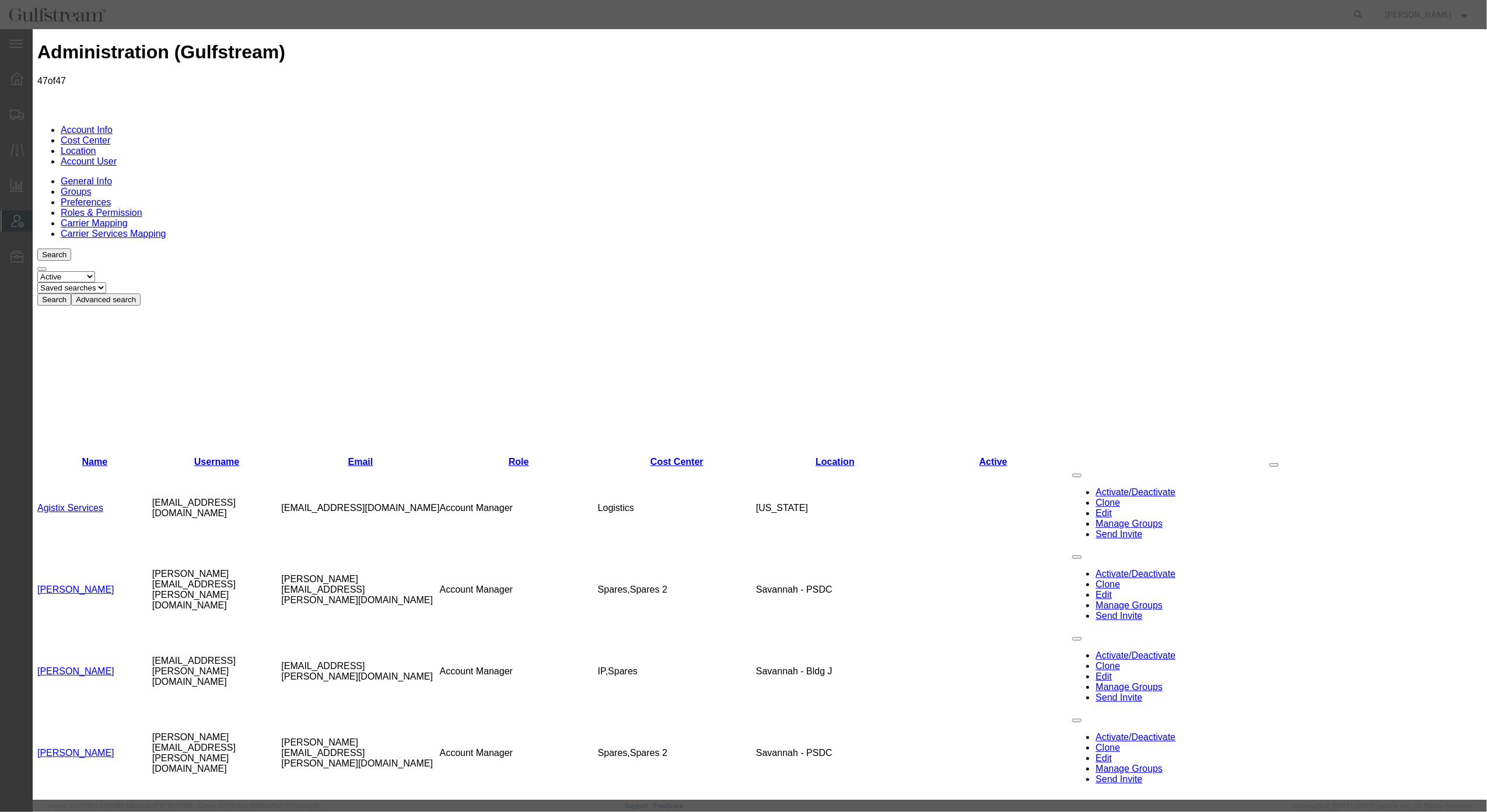
select select "COSTCENTER"
select select "1103"
select select "COSTCENTER"
select select "1118"
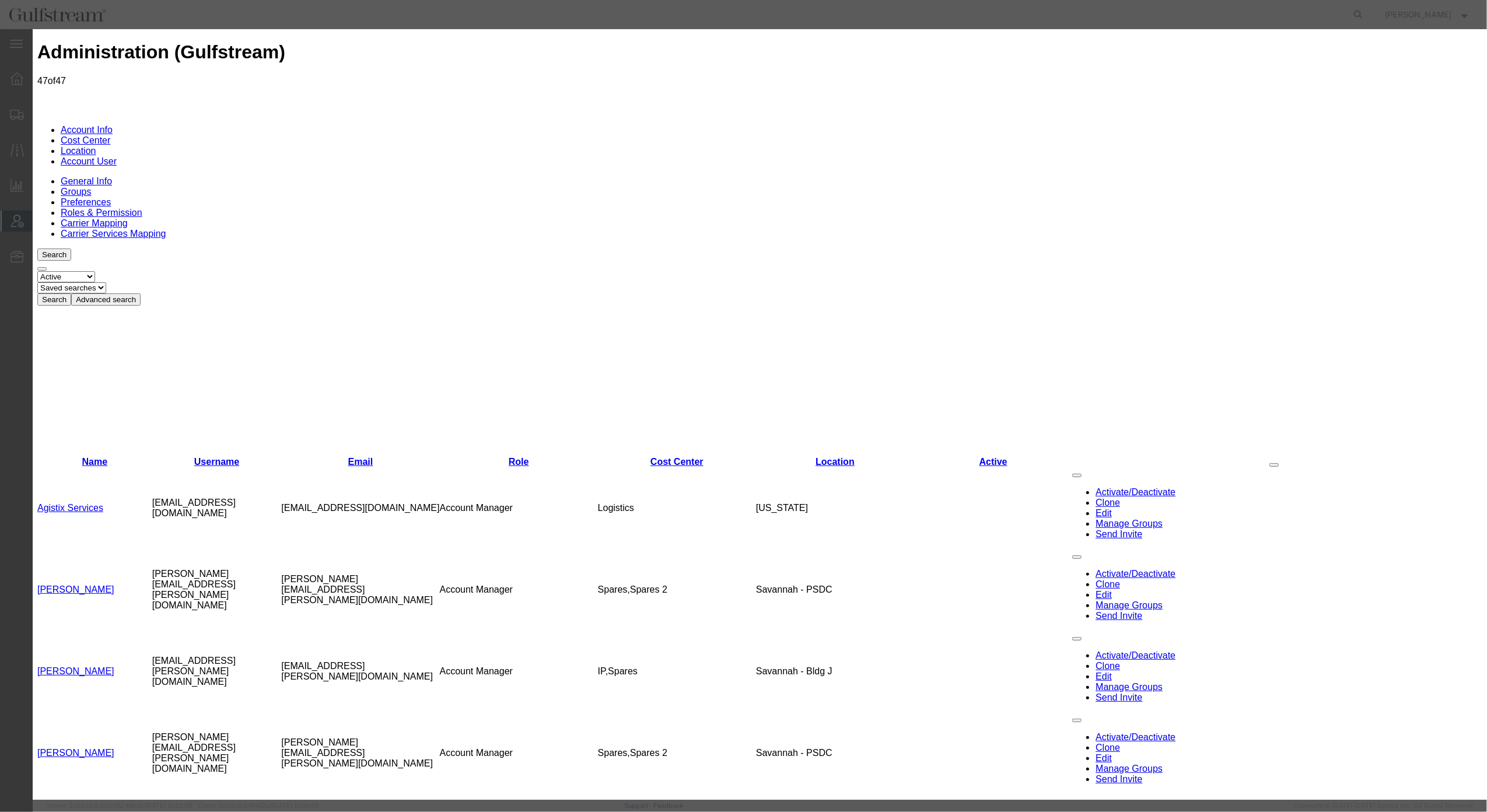
select select "{"locationId":"49096","street1":"555 NORTHPORT PKWY","street2":"","oneLineAddre…"
type input "555 NORTHPORT PKWY"
type input "Port Wentworth"
type input "31407"
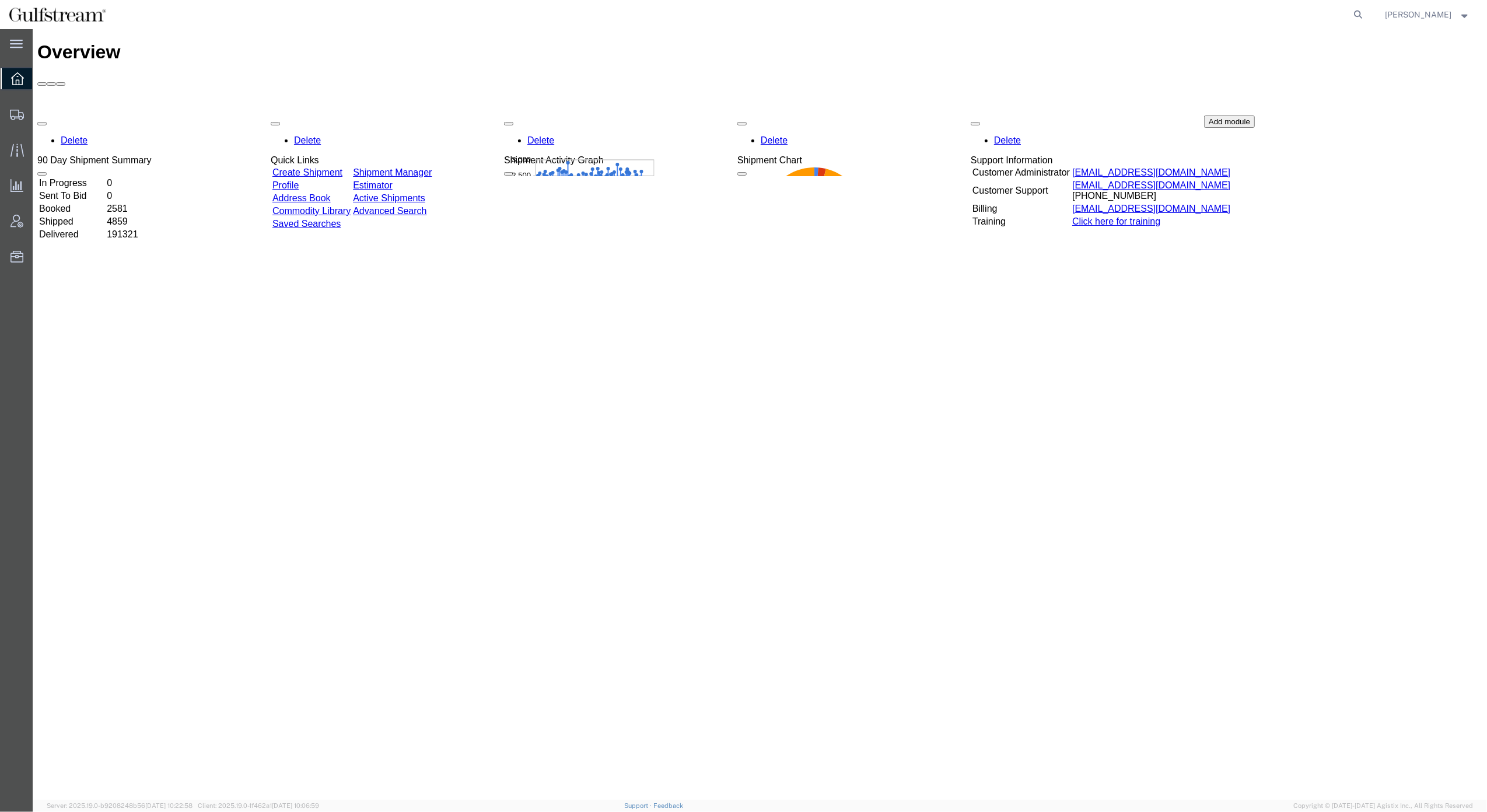
click at [1461, 15] on strong "button" at bounding box center [1465, 14] width 11 height 4
drag, startPoint x: 1401, startPoint y: 81, endPoint x: 1345, endPoint y: 93, distance: 57.3
click at [1401, 81] on link "Logout" at bounding box center [1427, 82] width 102 height 20
